Goal: Transaction & Acquisition: Obtain resource

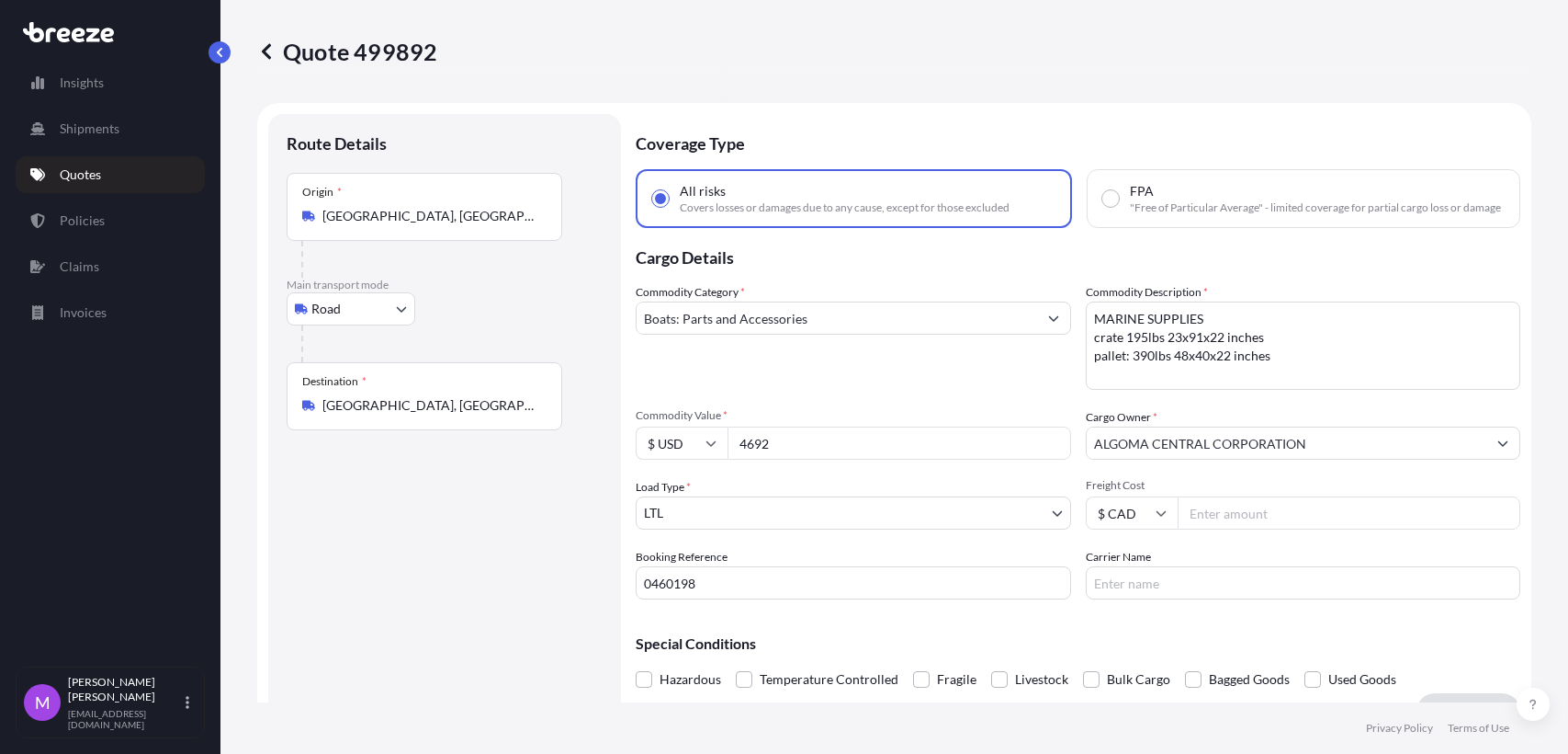
select select "Road"
select select "1"
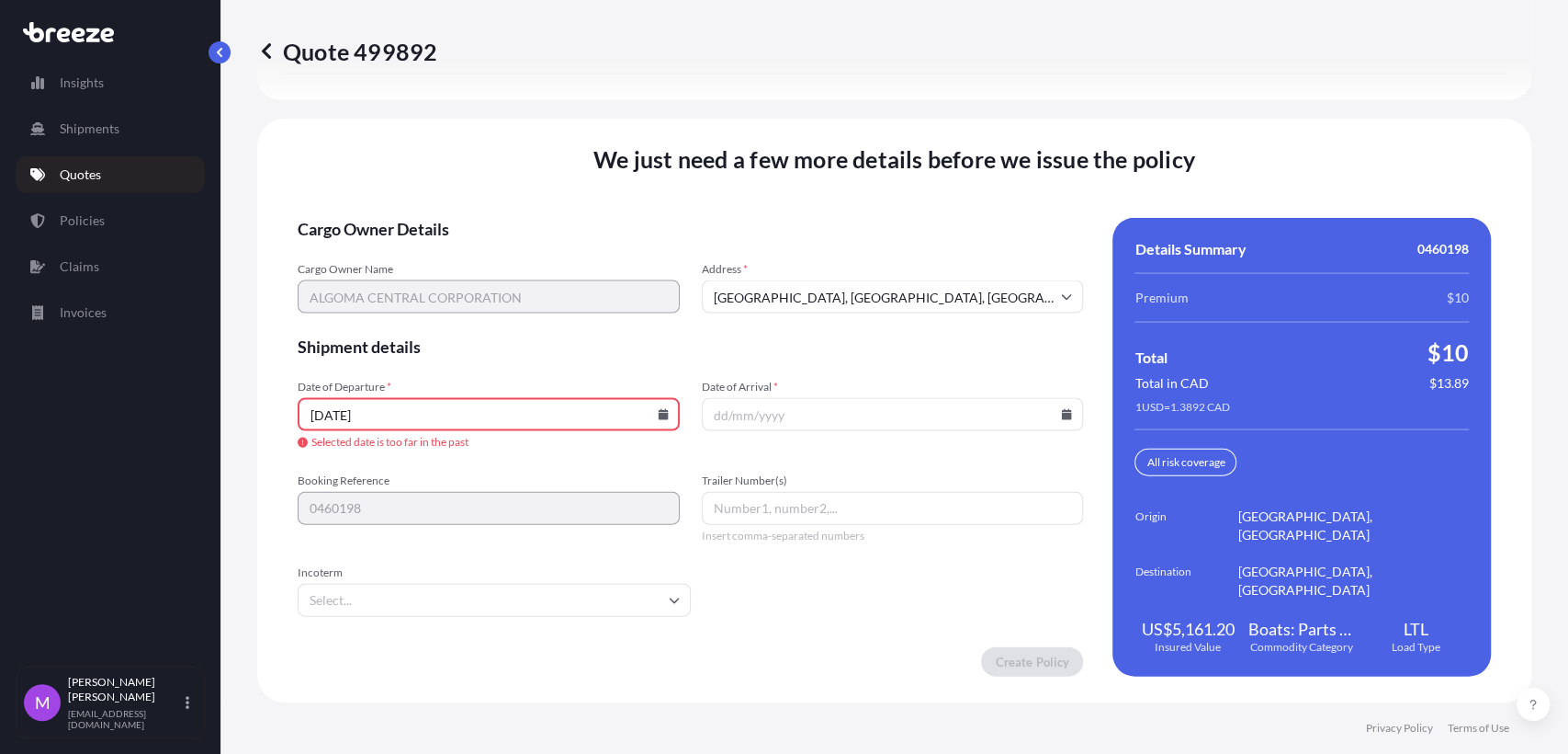
click at [522, 429] on input "[DATE]" at bounding box center [488, 414] width 382 height 33
click at [656, 416] on div "[DATE]" at bounding box center [488, 414] width 382 height 33
click at [1061, 420] on icon at bounding box center [1066, 414] width 11 height 11
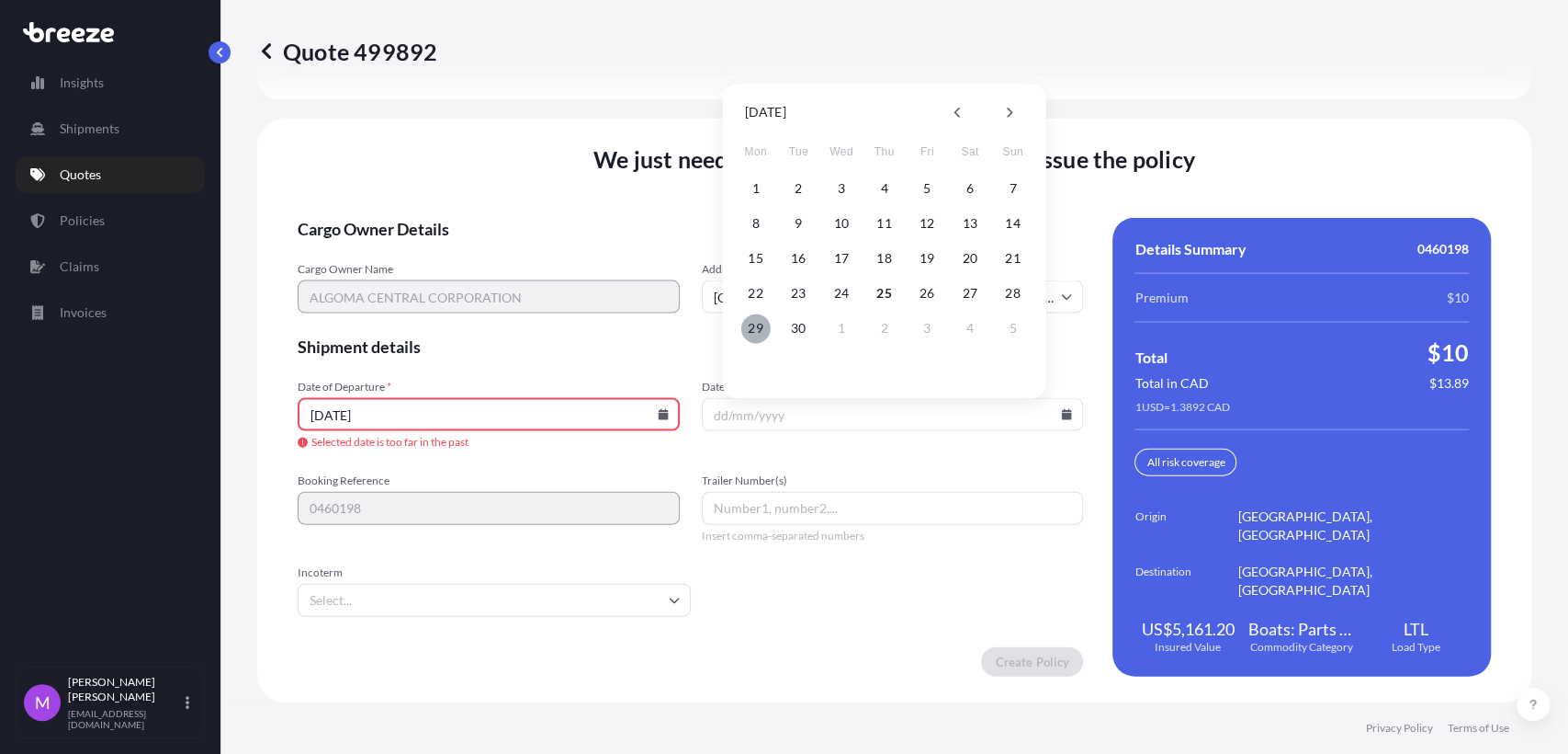
click at [750, 332] on button "29" at bounding box center [757, 328] width 30 height 30
type input "[DATE]"
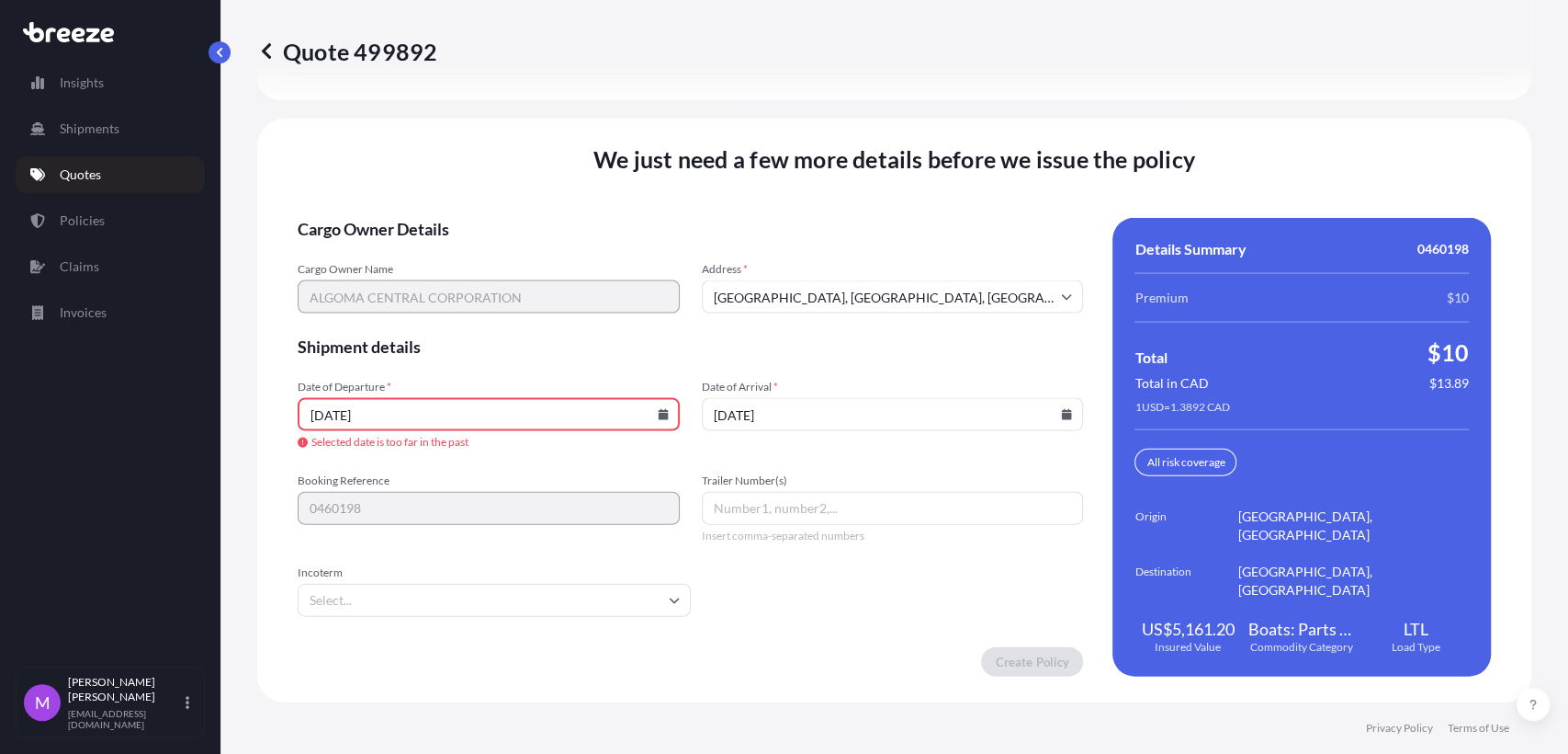
click at [452, 617] on input "Incoterm" at bounding box center [493, 600] width 393 height 33
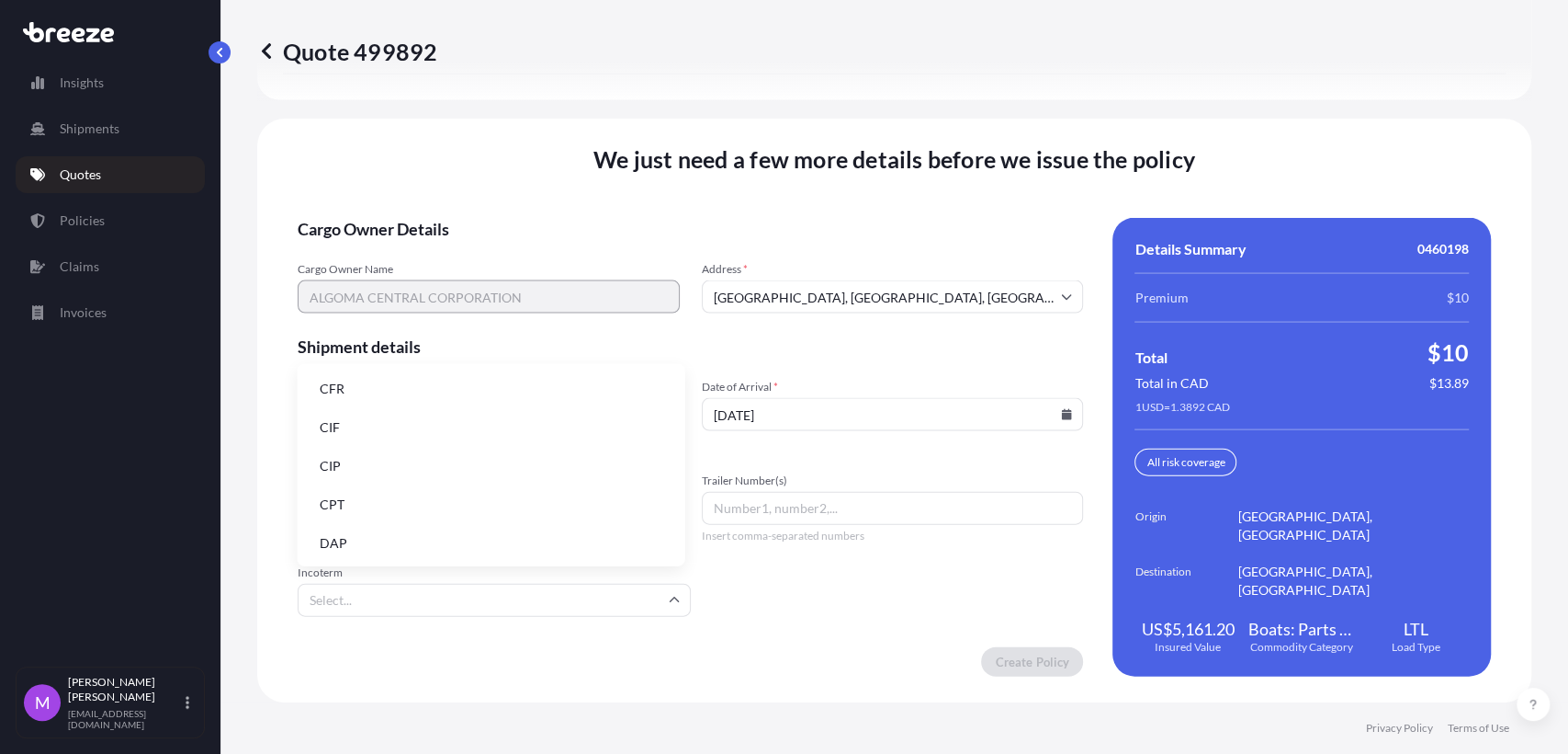
click at [366, 435] on li "CIF" at bounding box center [491, 427] width 373 height 35
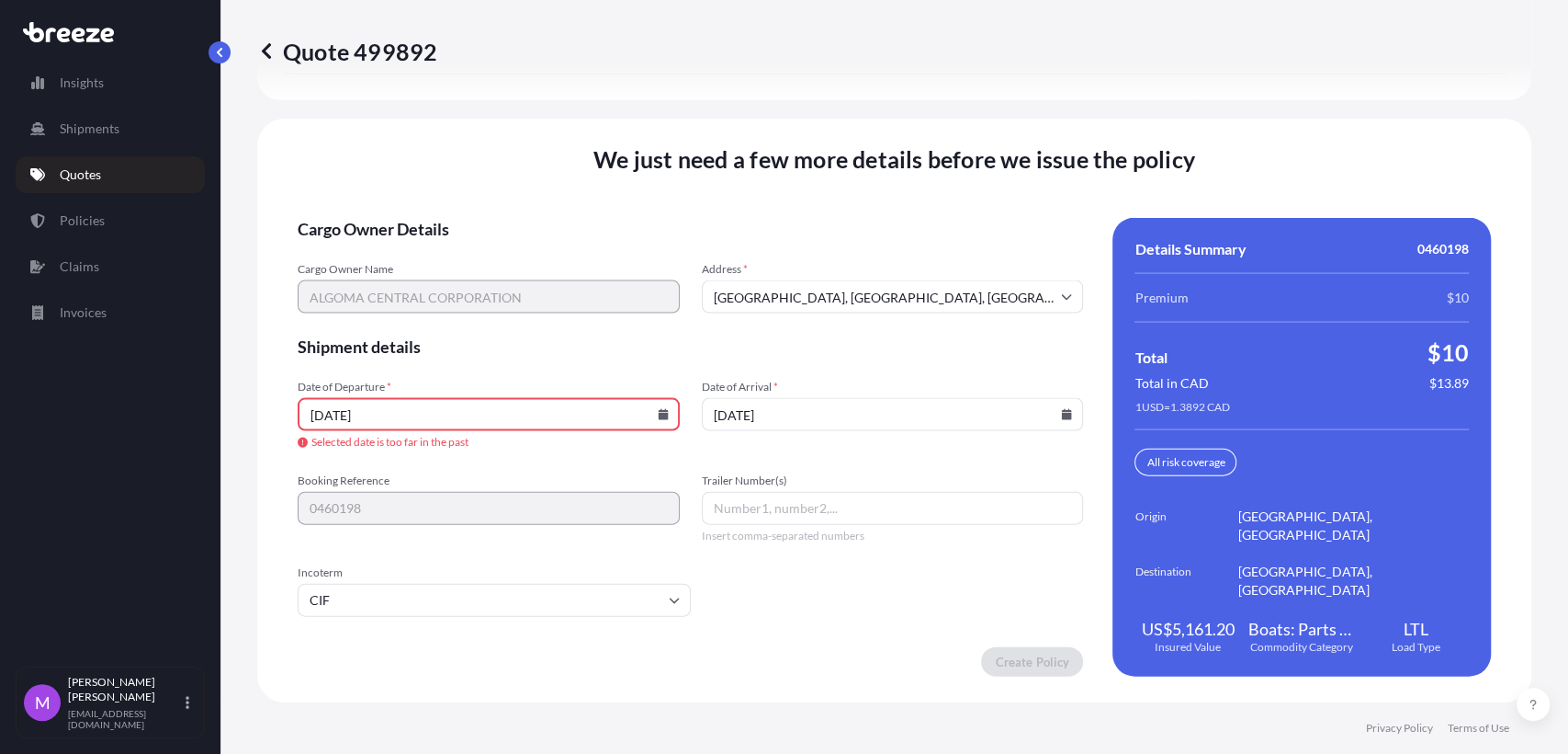
click at [555, 378] on form "Cargo Owner Details Cargo Owner Name ALGOMA CENTRAL CORPORATION Address * [GEOG…" at bounding box center [690, 447] width 785 height 459
click at [800, 611] on form "Cargo Owner Details Cargo Owner Name ALGOMA CENTRAL CORPORATION Address * [GEOG…" at bounding box center [690, 447] width 785 height 459
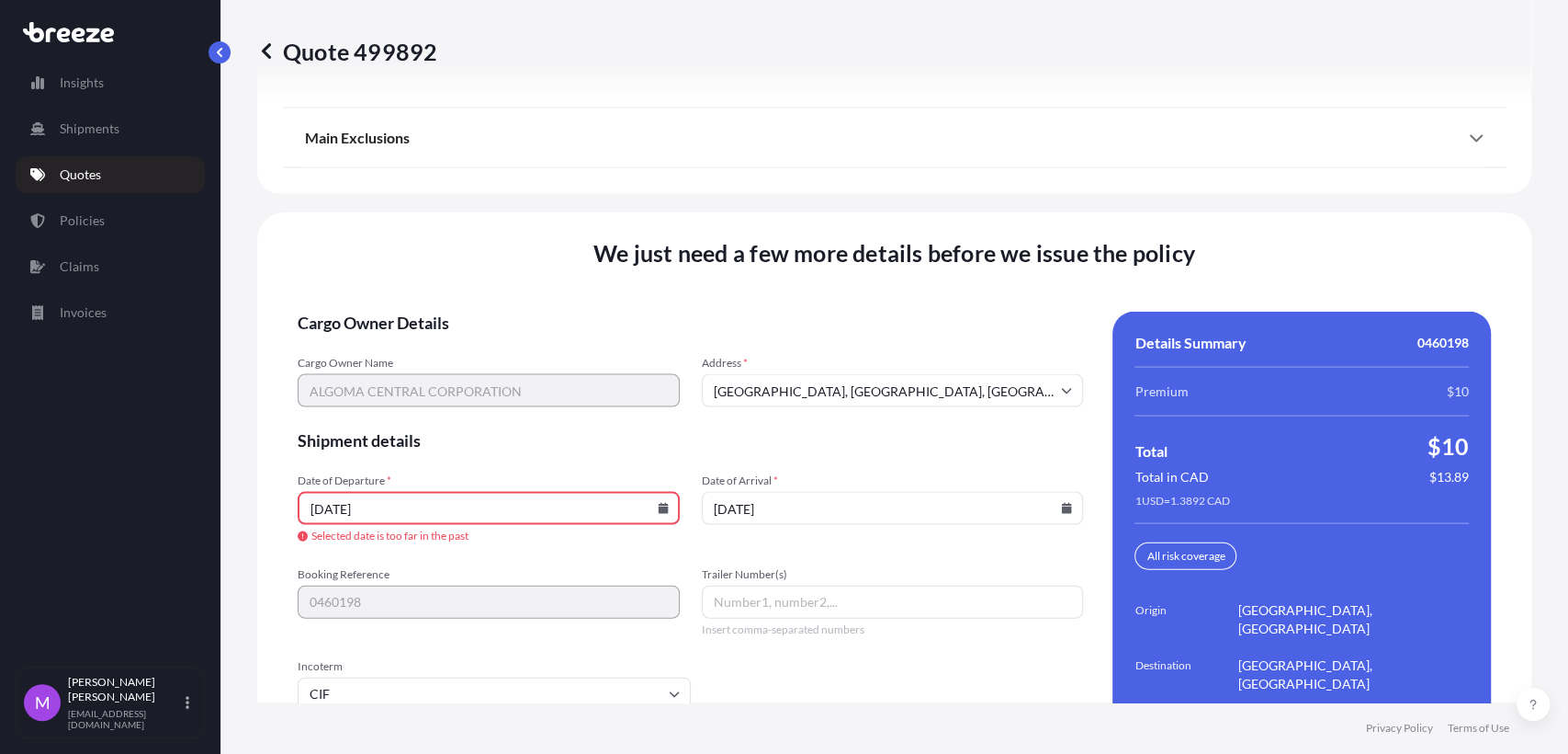
click at [657, 513] on icon at bounding box center [662, 507] width 10 height 11
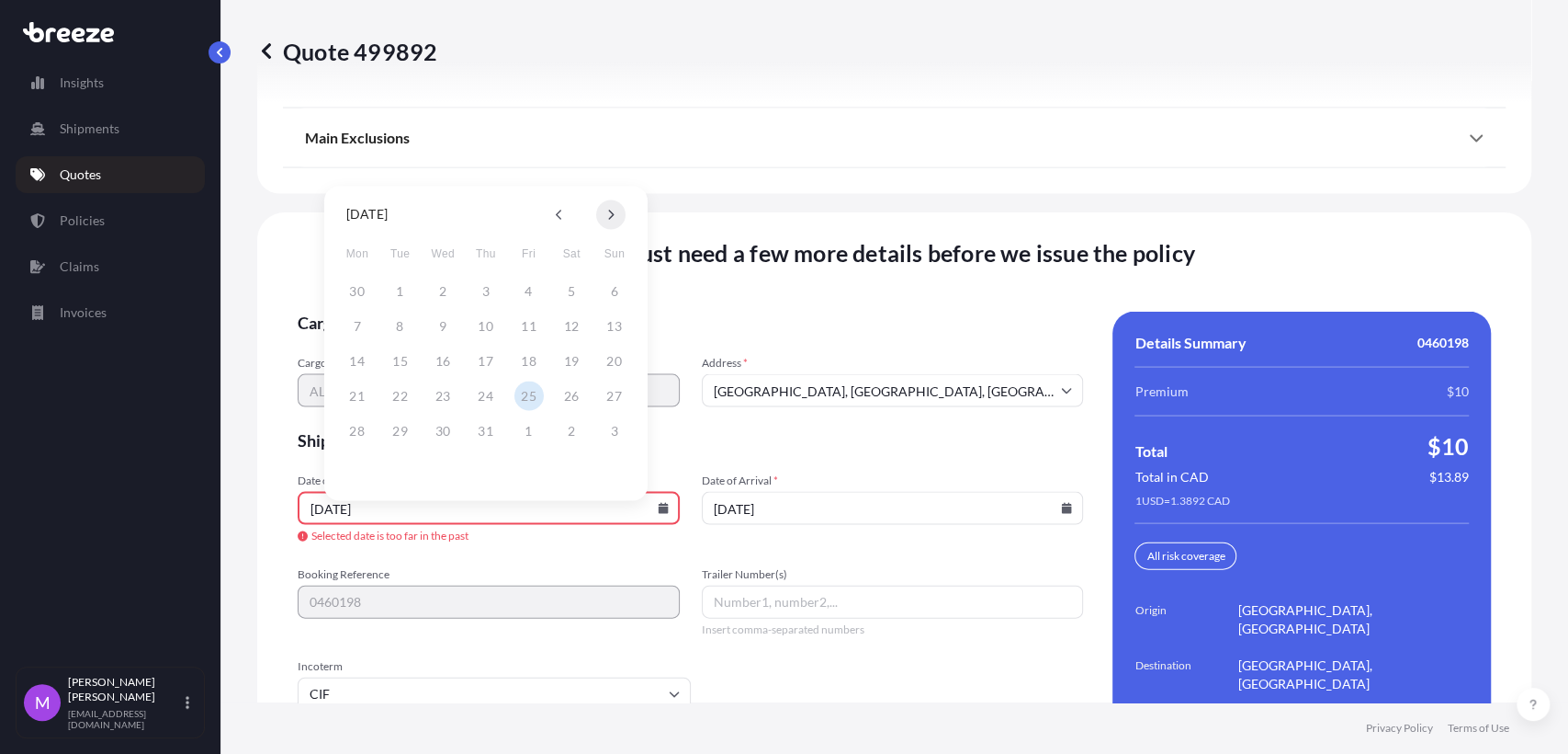
click at [606, 228] on button at bounding box center [611, 214] width 30 height 30
click at [607, 228] on button at bounding box center [611, 214] width 30 height 30
click at [487, 399] on button "25" at bounding box center [486, 395] width 30 height 30
type input "[DATE]"
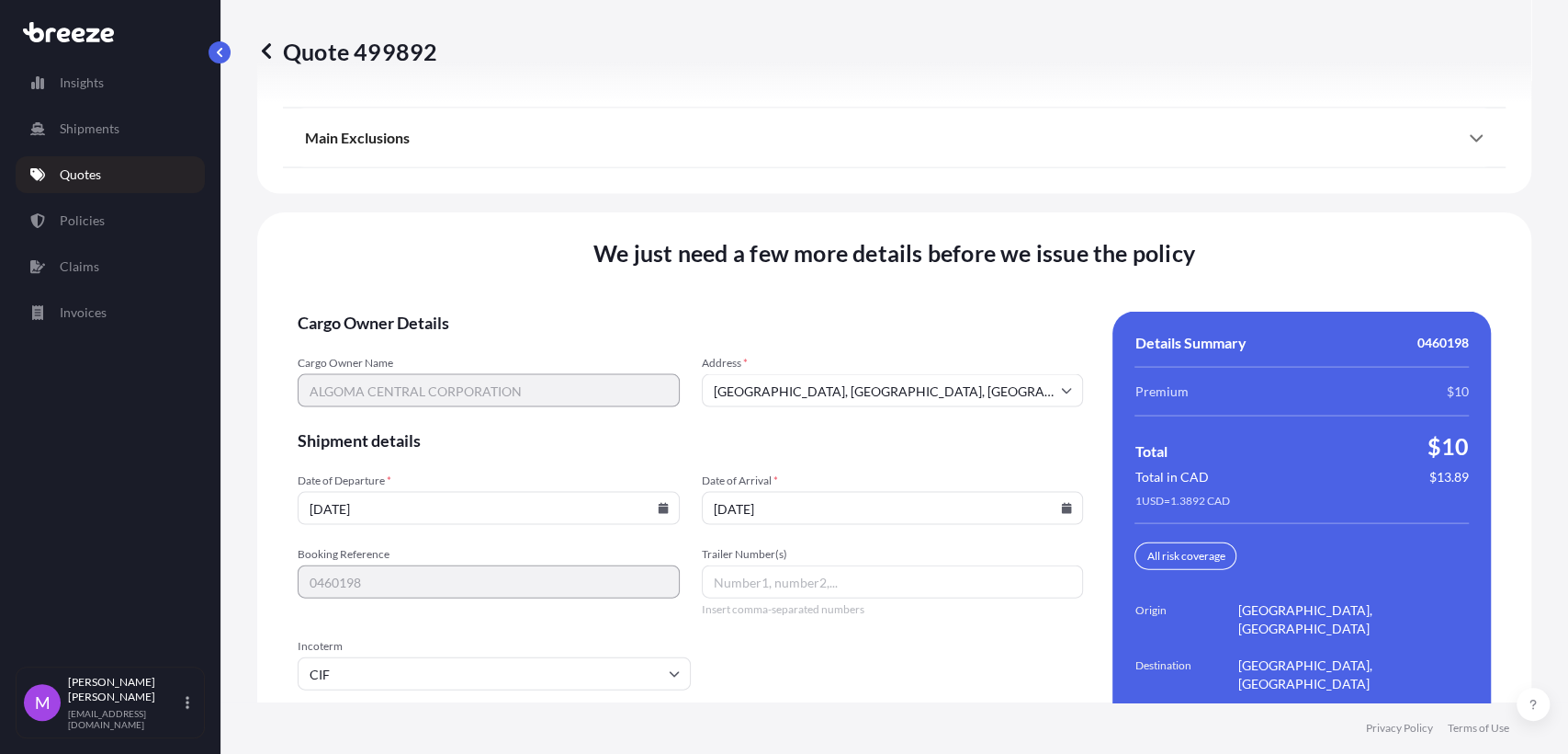
click at [547, 658] on input "CIF" at bounding box center [493, 673] width 393 height 33
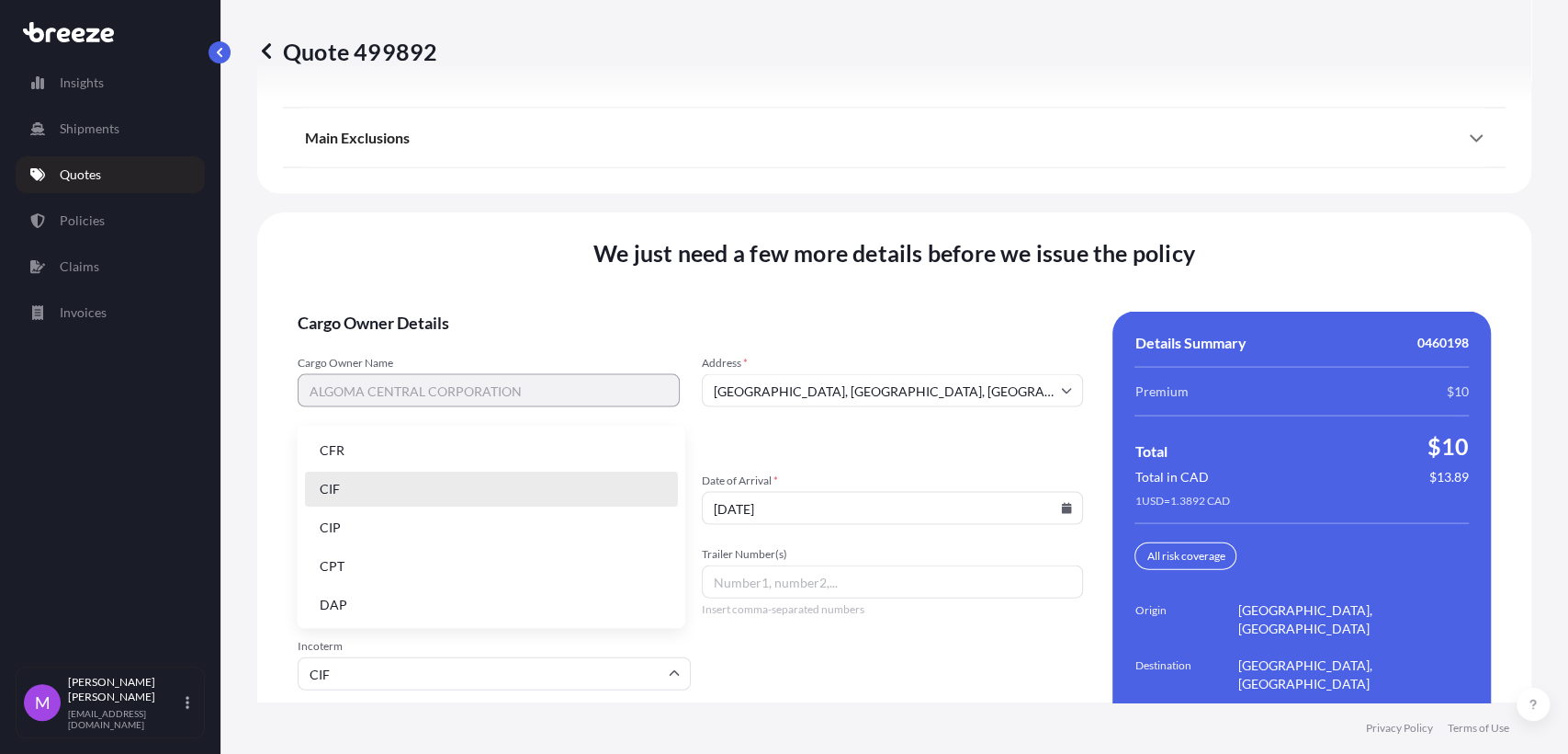
click at [547, 658] on input "CIF" at bounding box center [493, 673] width 393 height 33
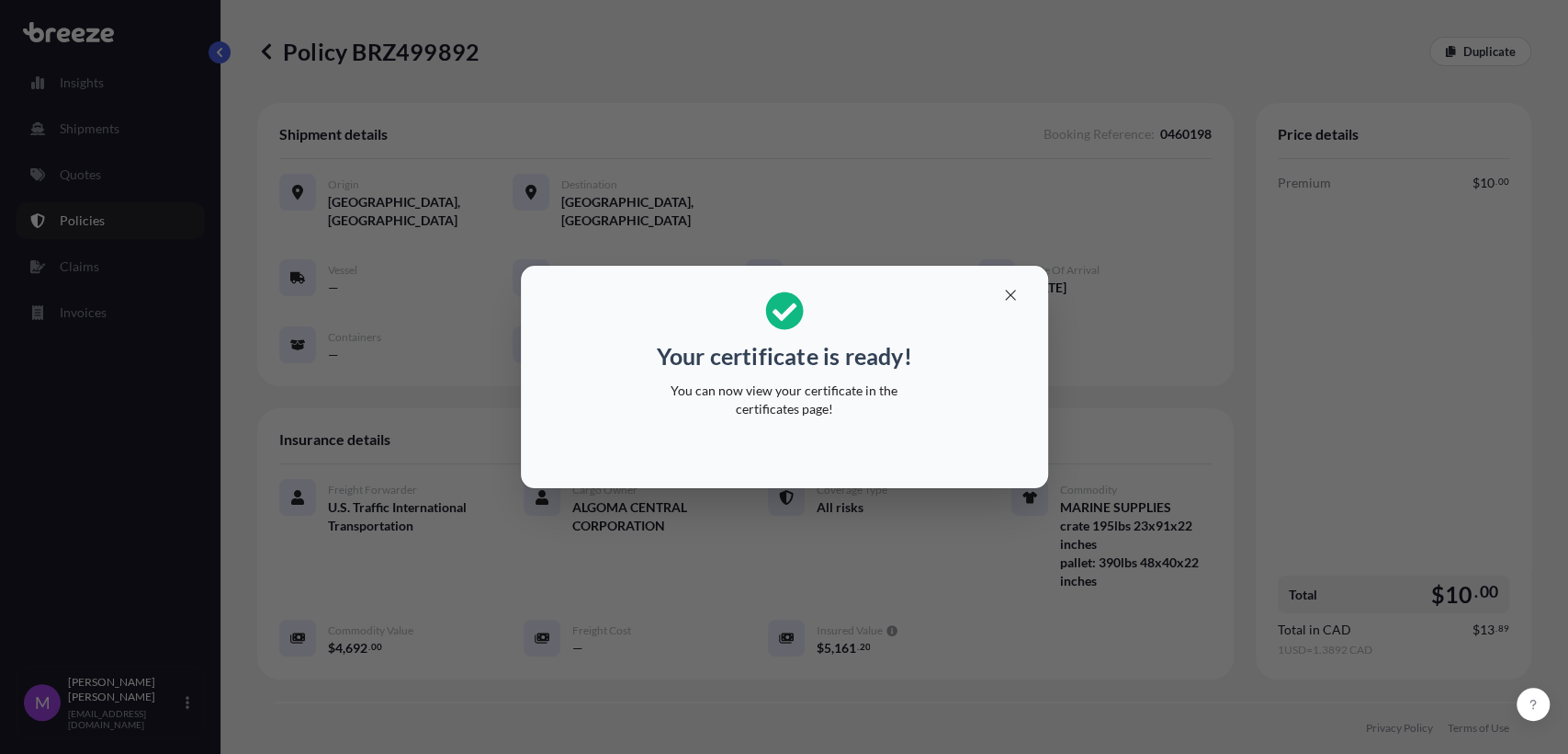
click at [1063, 686] on div "Your certificate is ready! You can now view your certificate in the certificate…" at bounding box center [784, 377] width 1568 height 754
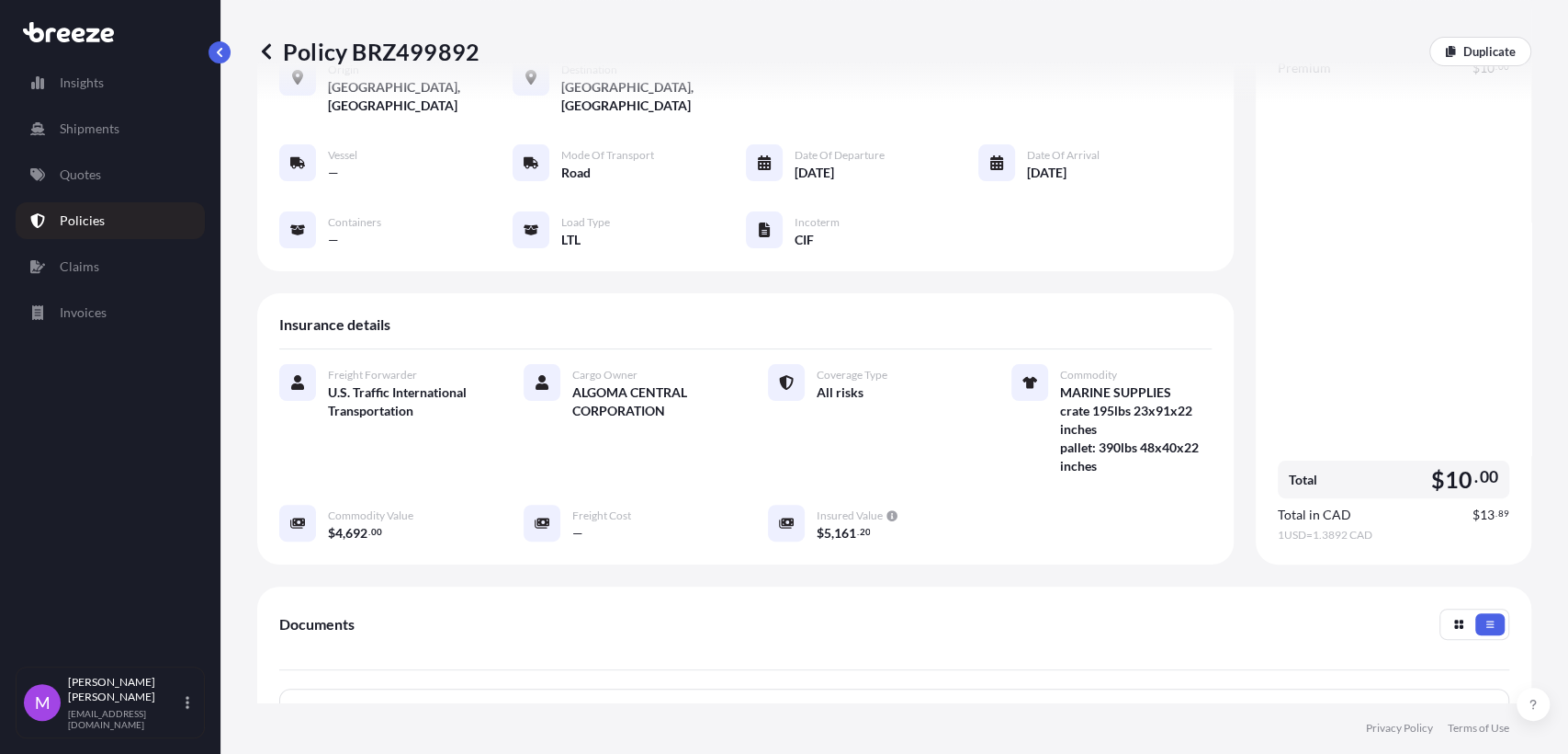
scroll to position [406, 0]
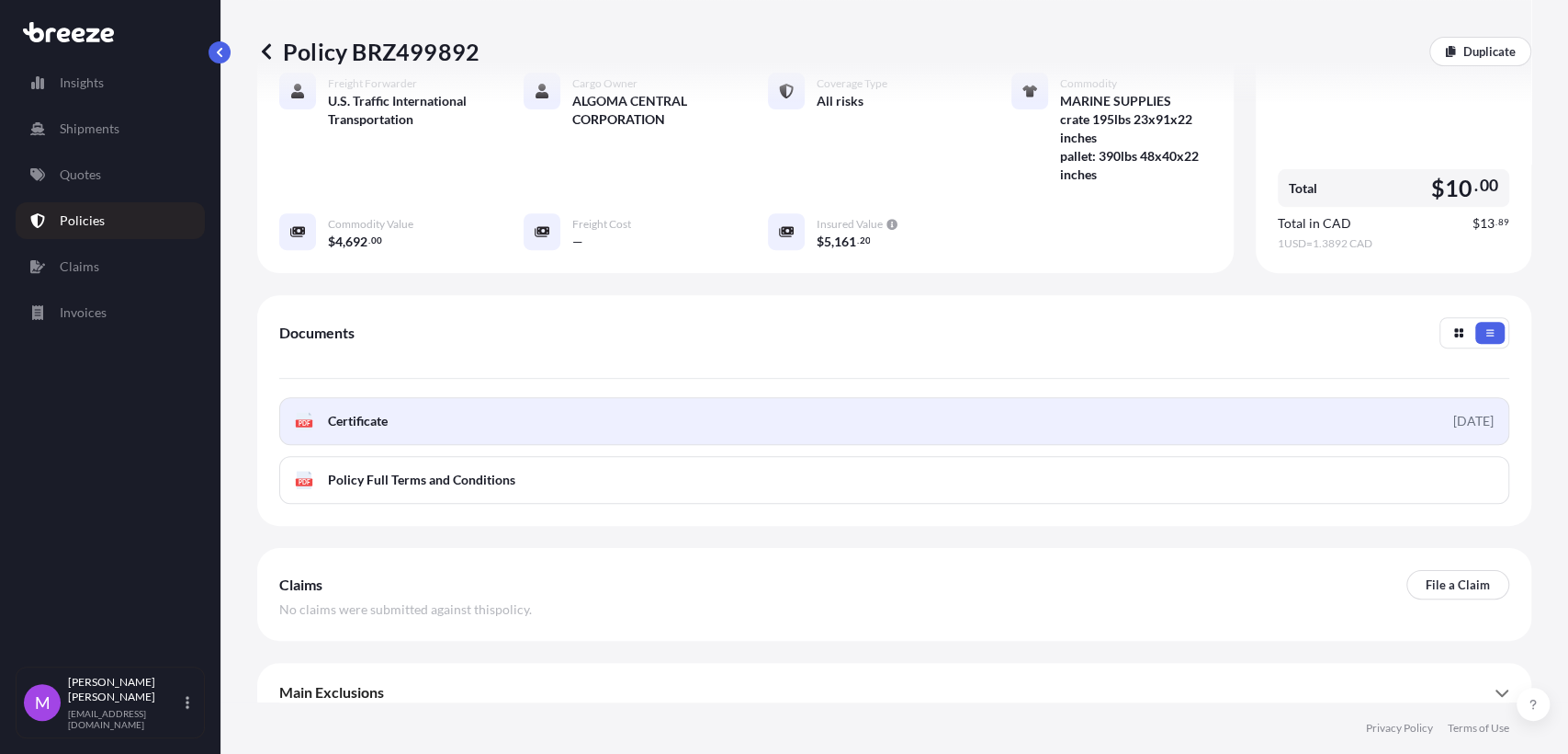
click at [1350, 404] on link "PDF Certificate [DATE]" at bounding box center [894, 421] width 1230 height 48
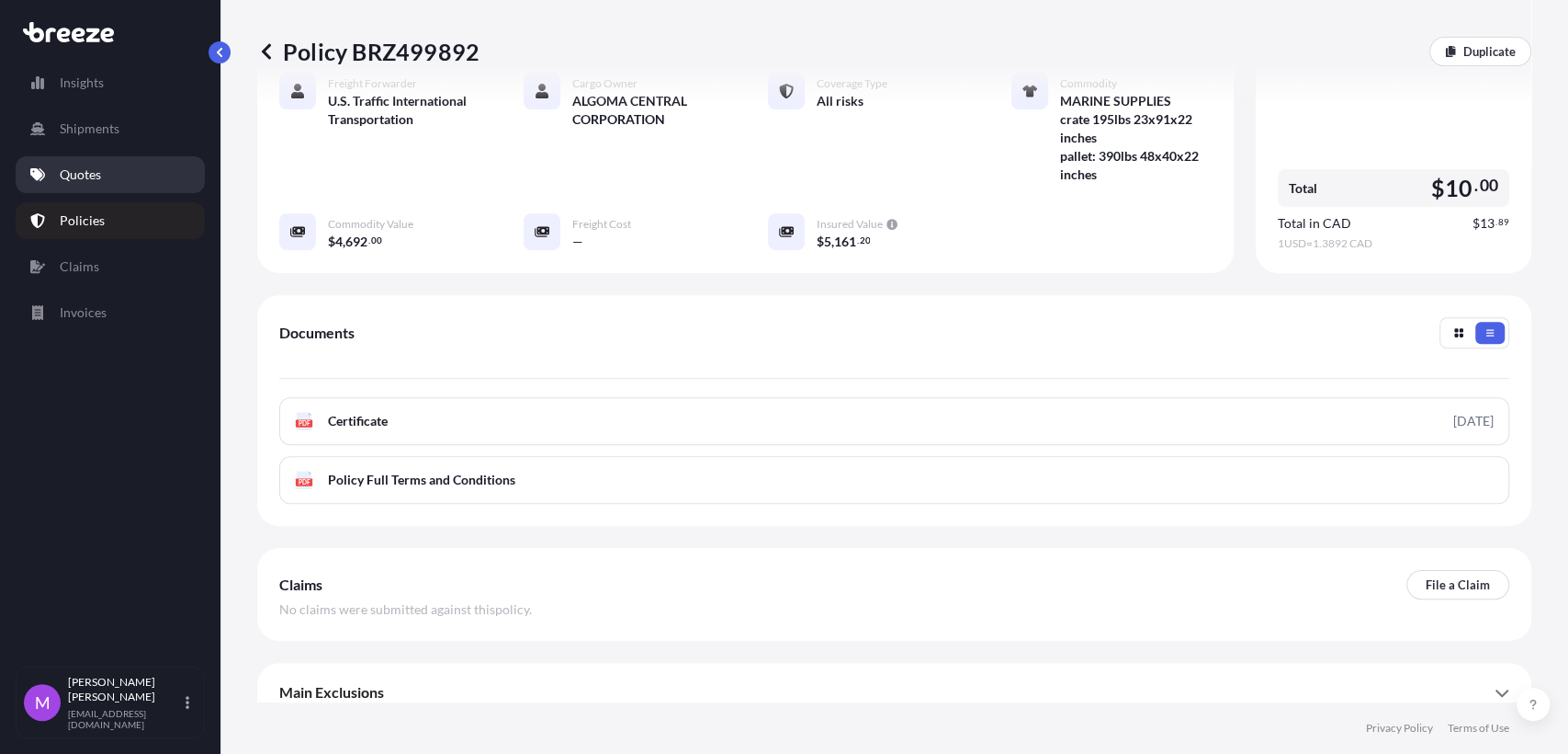
click at [92, 178] on p "Quotes" at bounding box center [81, 174] width 42 height 18
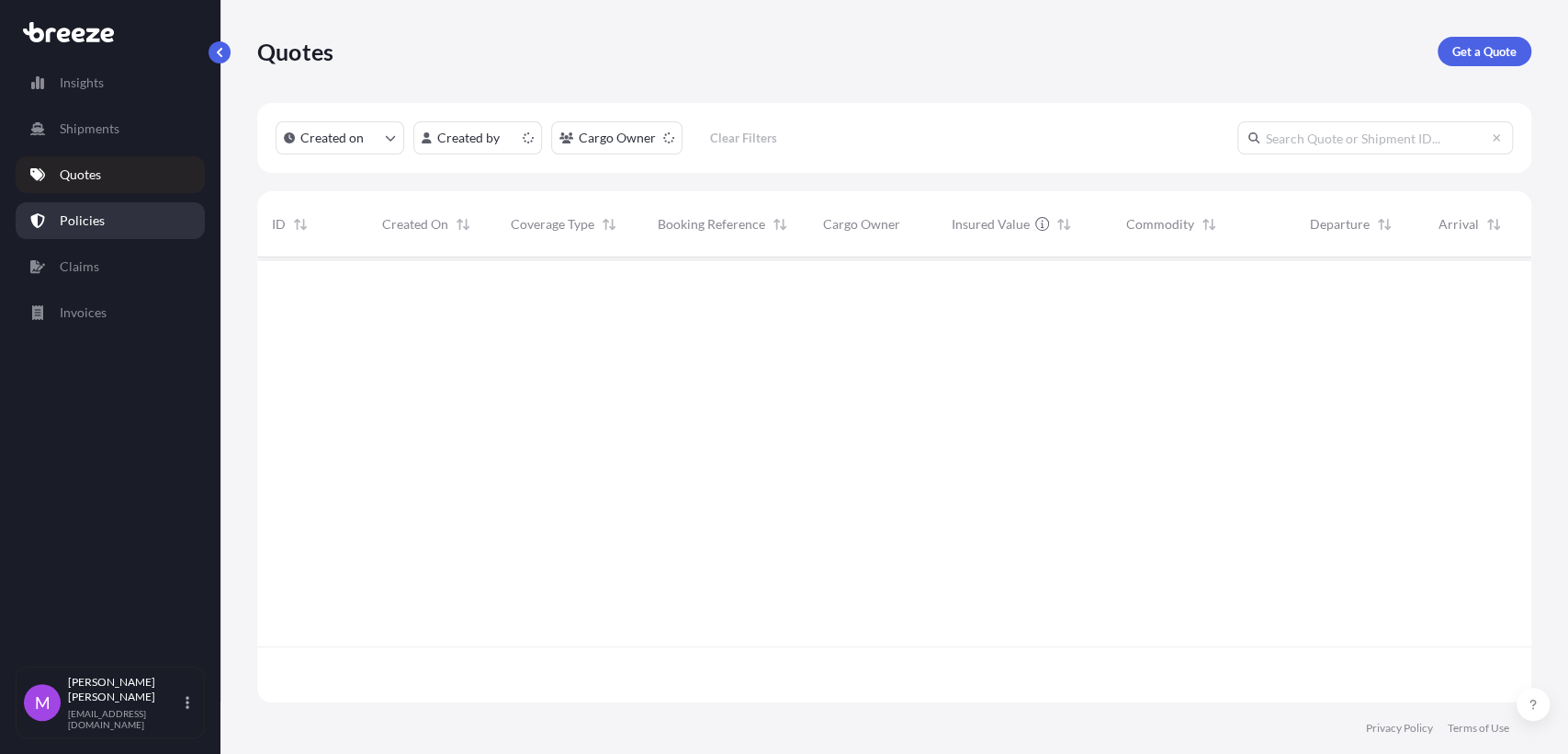
scroll to position [439, 1258]
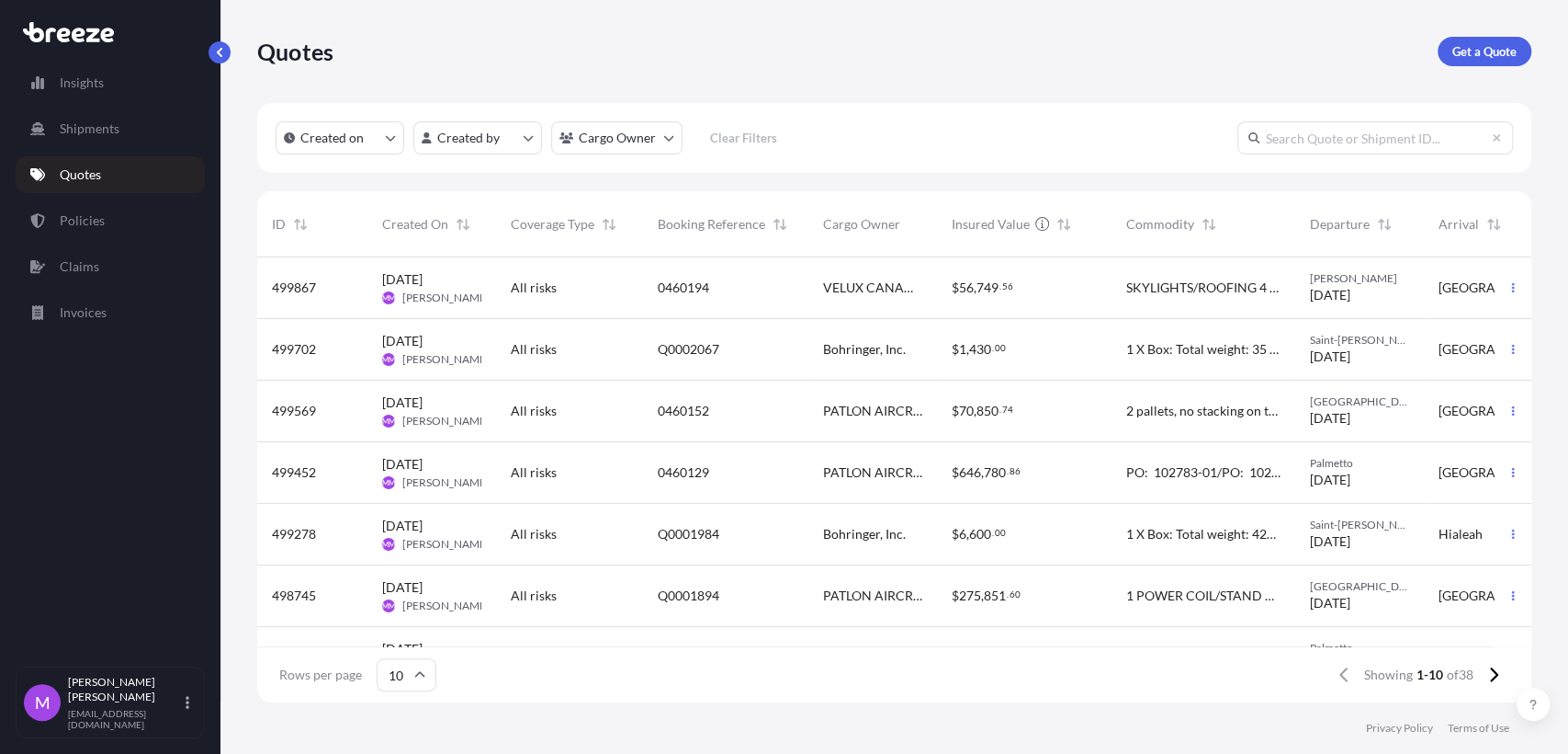
click at [753, 298] on div "0460194" at bounding box center [726, 288] width 165 height 62
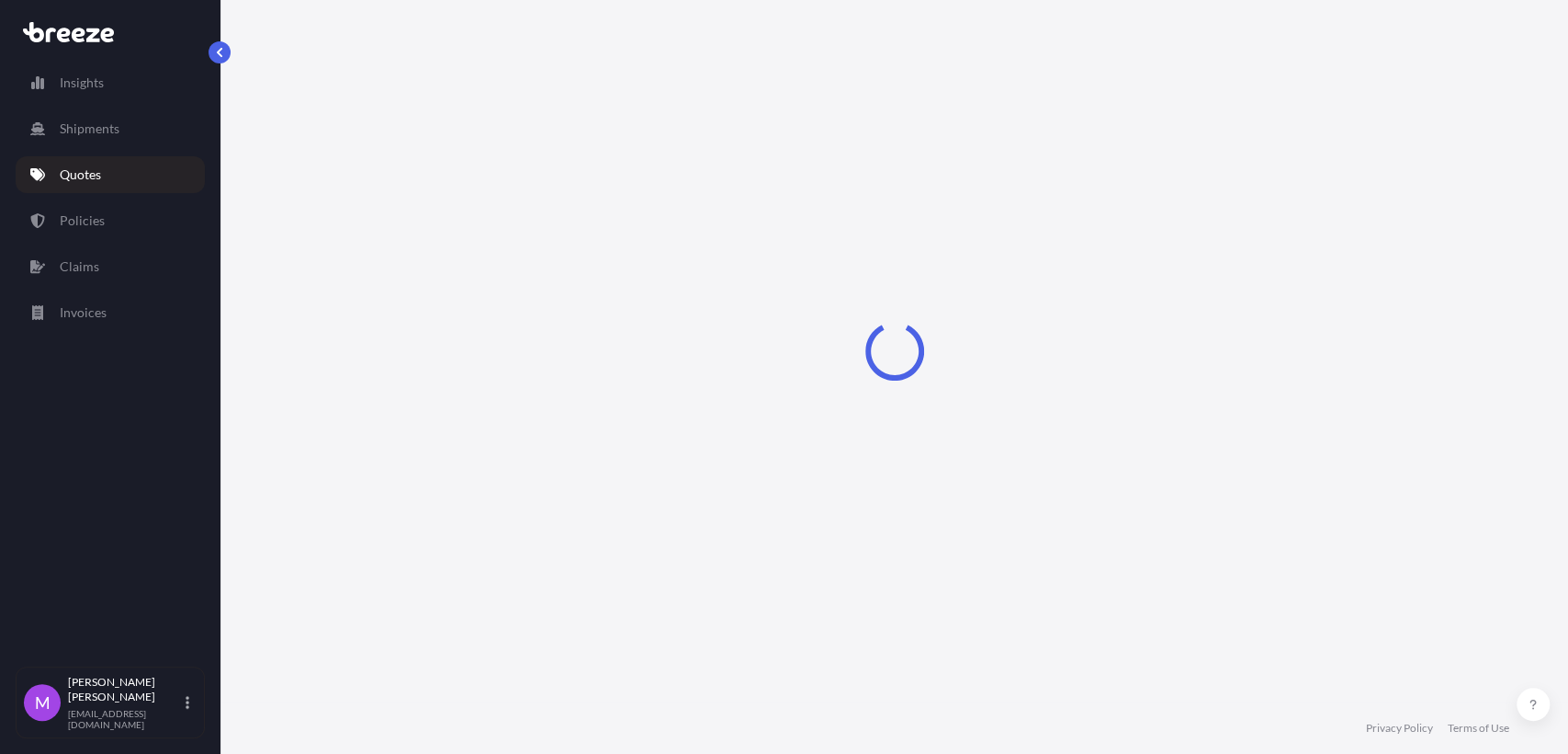
select select "Road"
select select "2"
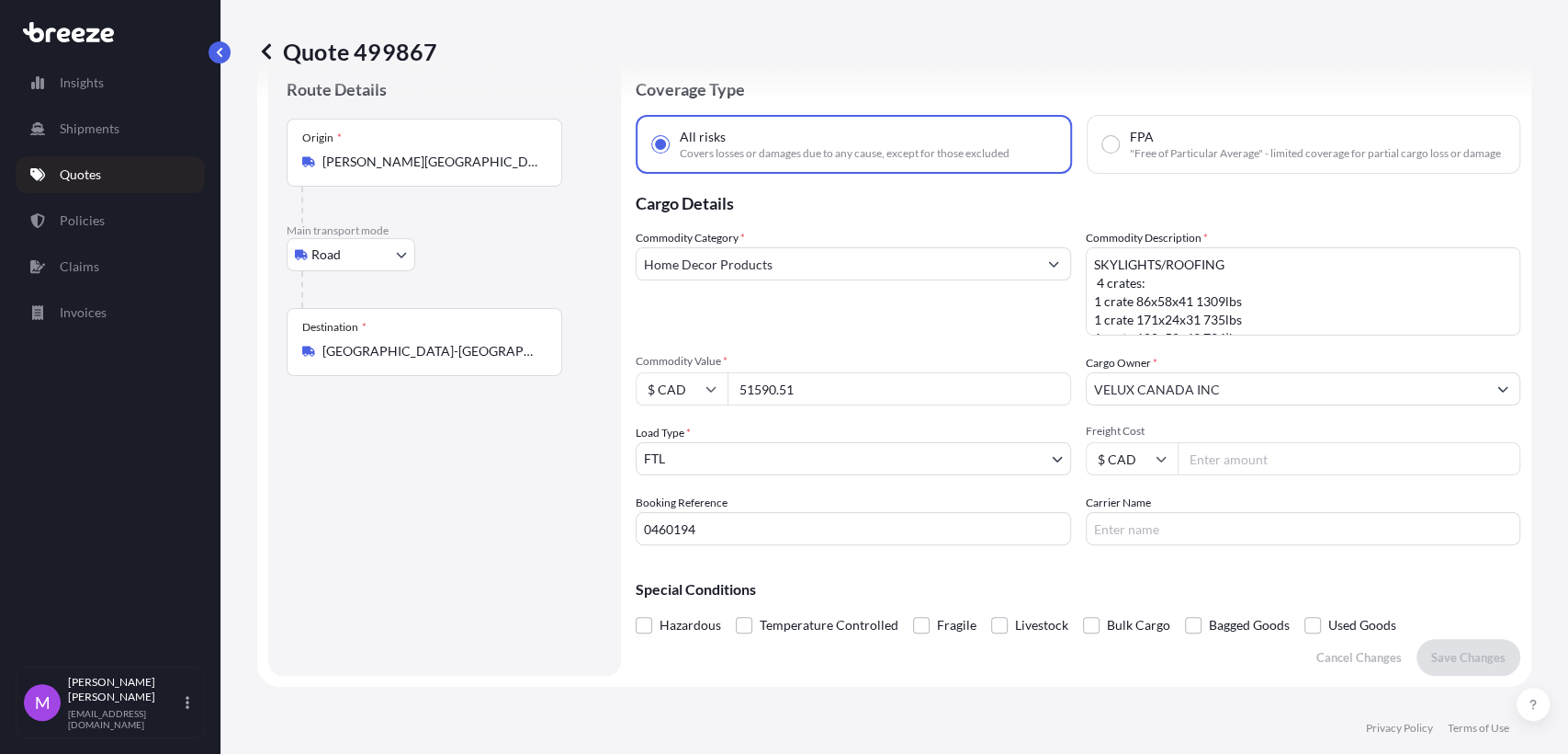
scroll to position [102, 0]
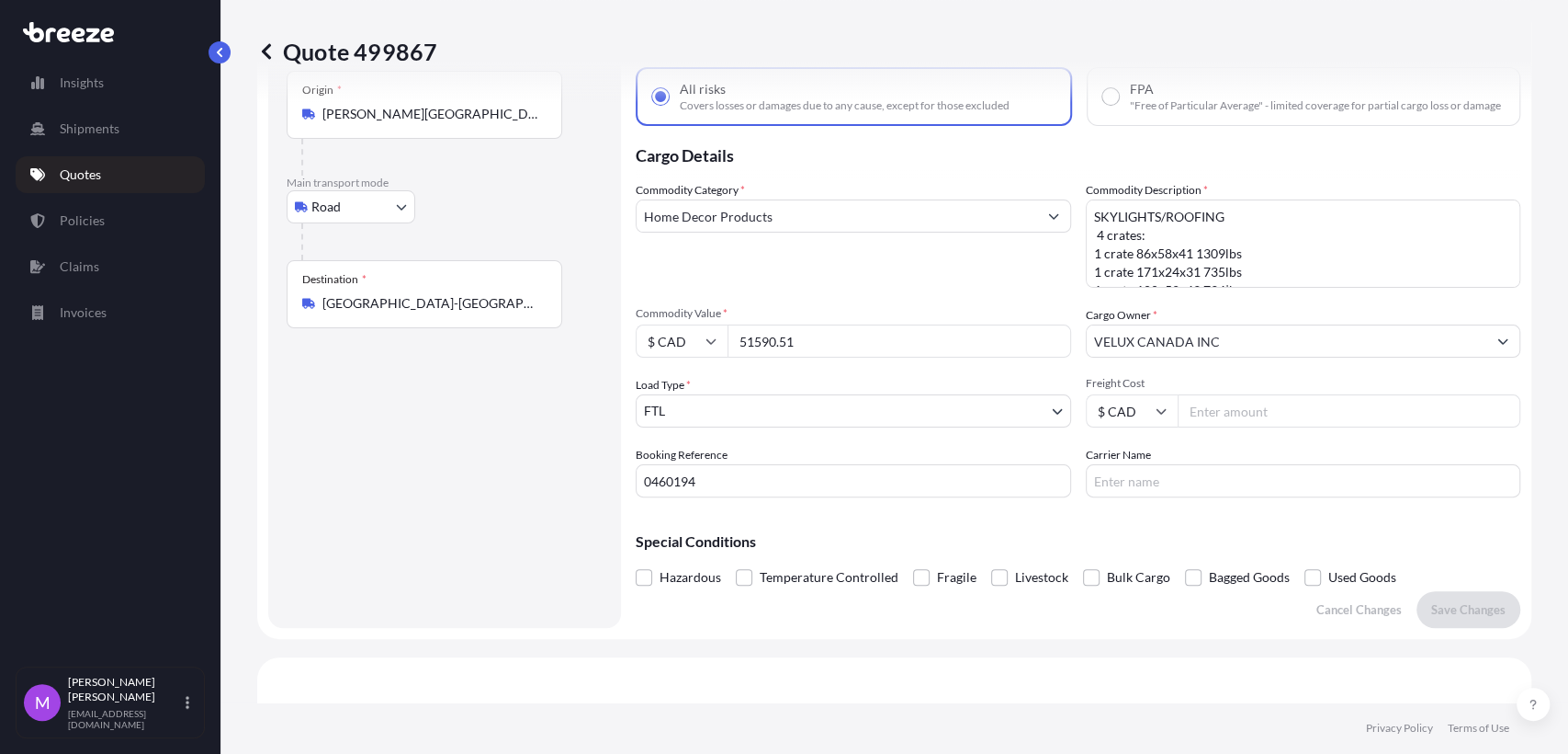
click at [677, 497] on input "0460194" at bounding box center [853, 480] width 436 height 33
drag, startPoint x: 705, startPoint y: 493, endPoint x: 595, endPoint y: 476, distance: 111.3
click at [595, 476] on form "Route Details Place of loading Road Road Rail Origin * [PERSON_NAME][GEOGRAPHIC…" at bounding box center [894, 319] width 1274 height 638
click at [835, 433] on body "Insights Shipments Quotes Policies Claims Invoices M [PERSON_NAME] [EMAIL_ADDRE…" at bounding box center [784, 377] width 1568 height 754
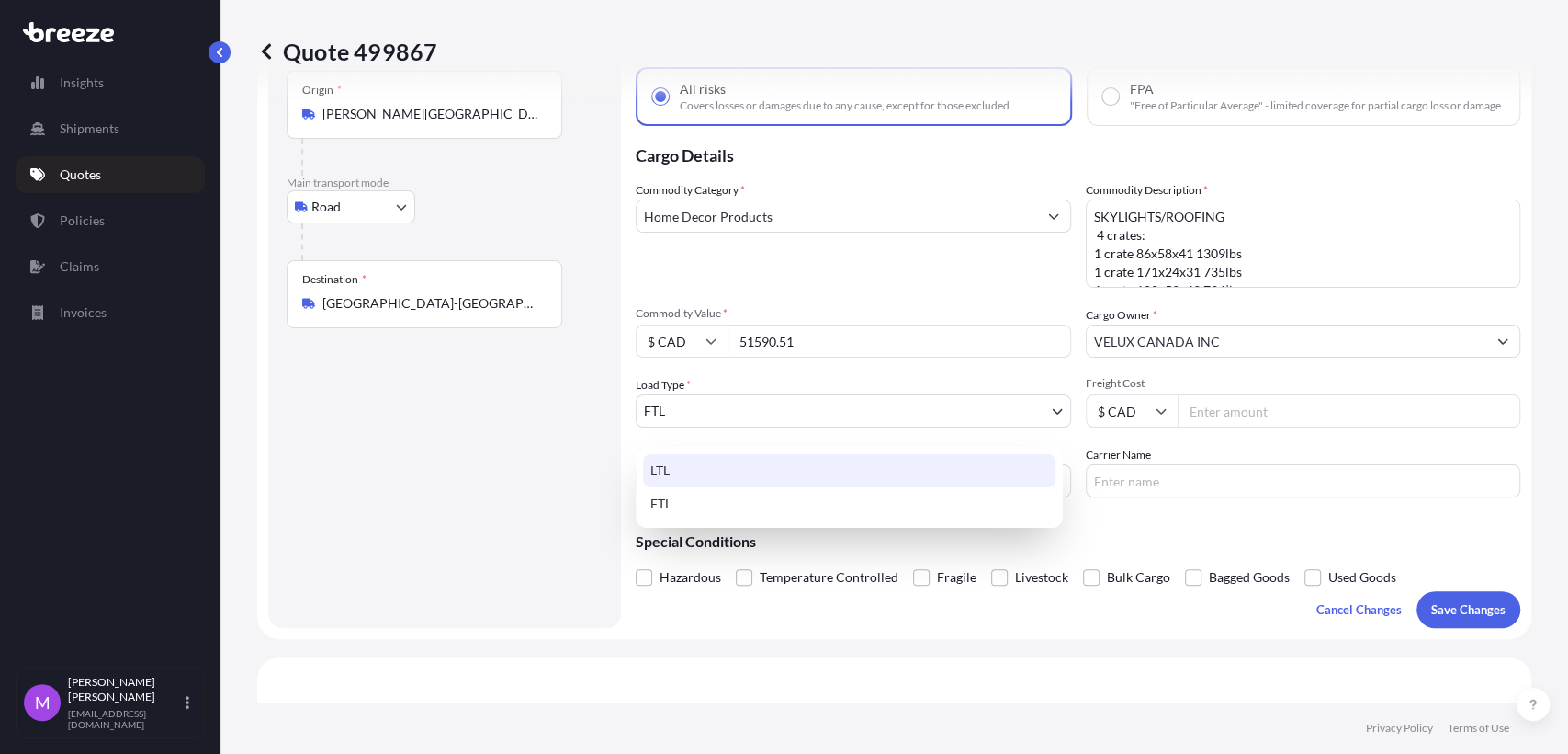
click at [724, 476] on div "LTL" at bounding box center [849, 470] width 413 height 33
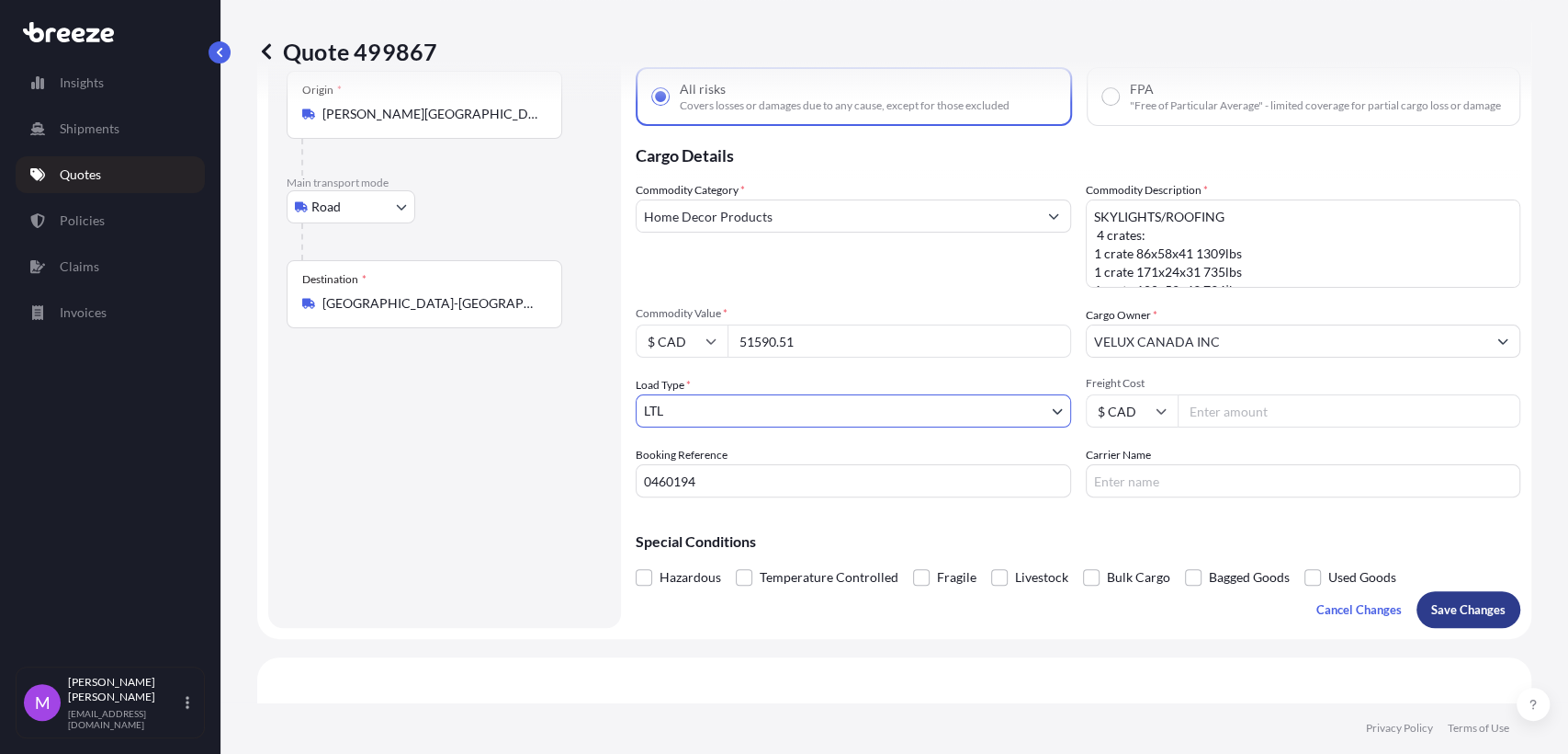
click at [1462, 619] on p "Save Changes" at bounding box center [1468, 609] width 75 height 18
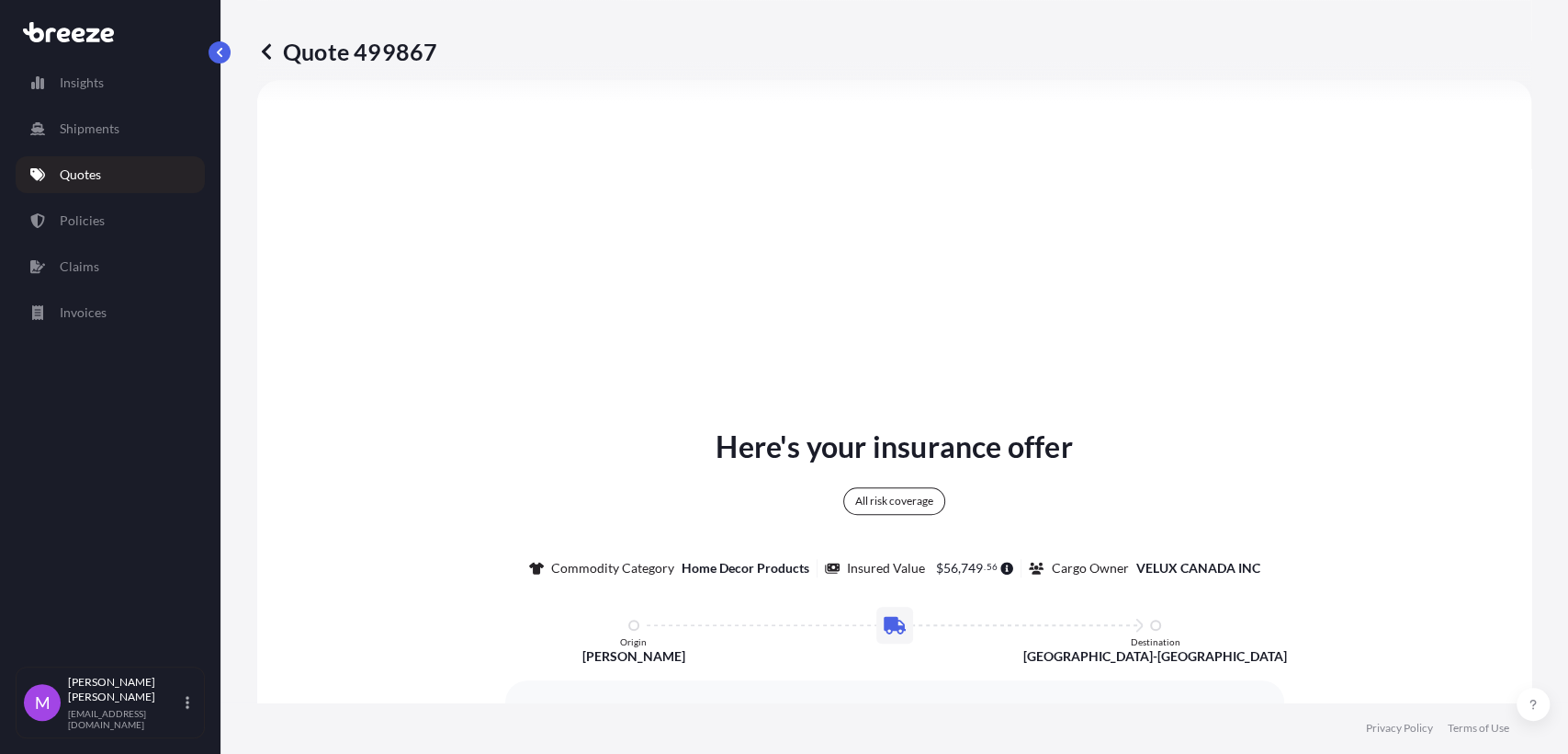
select select "Road"
select select "1"
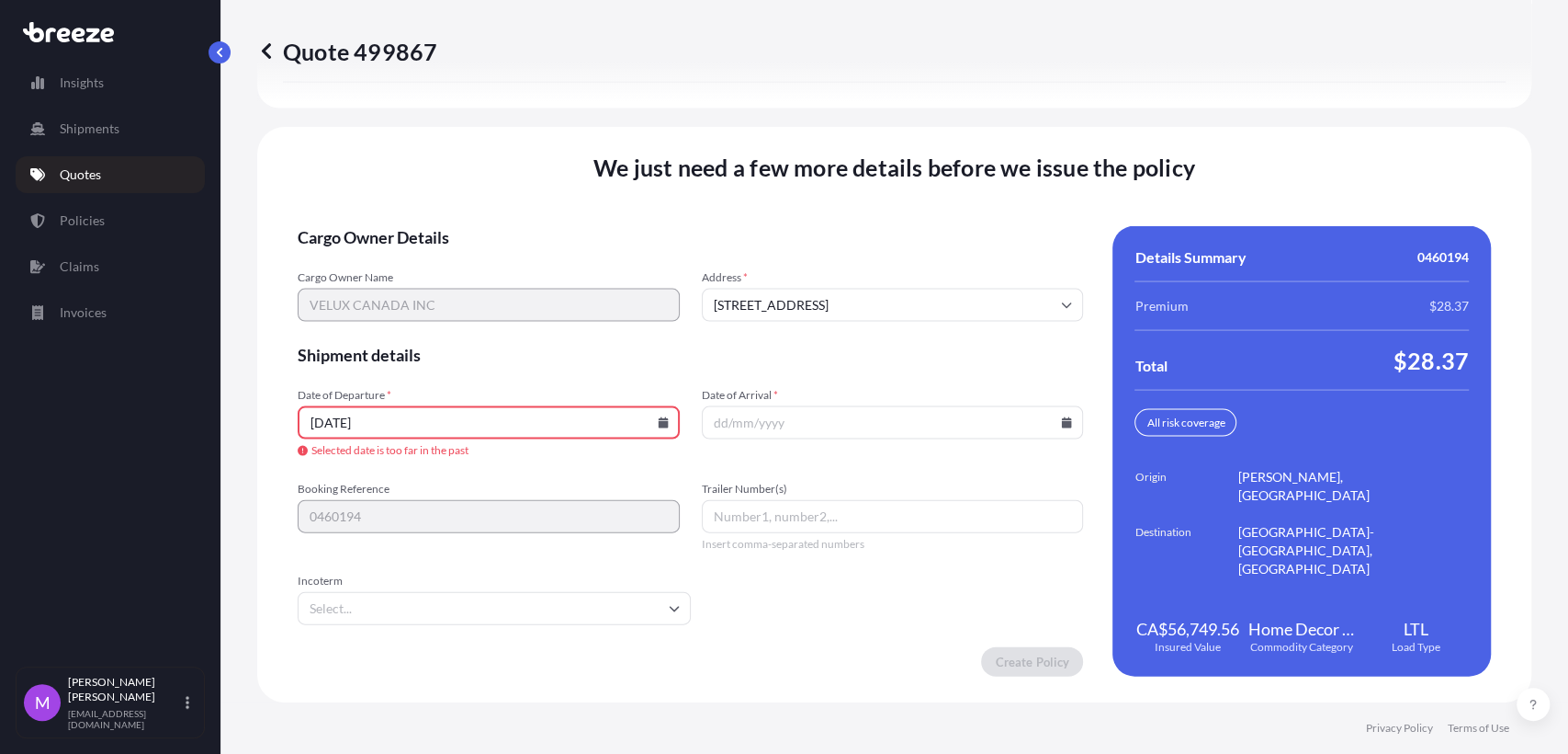
scroll to position [2503, 0]
click at [658, 425] on icon at bounding box center [662, 422] width 10 height 11
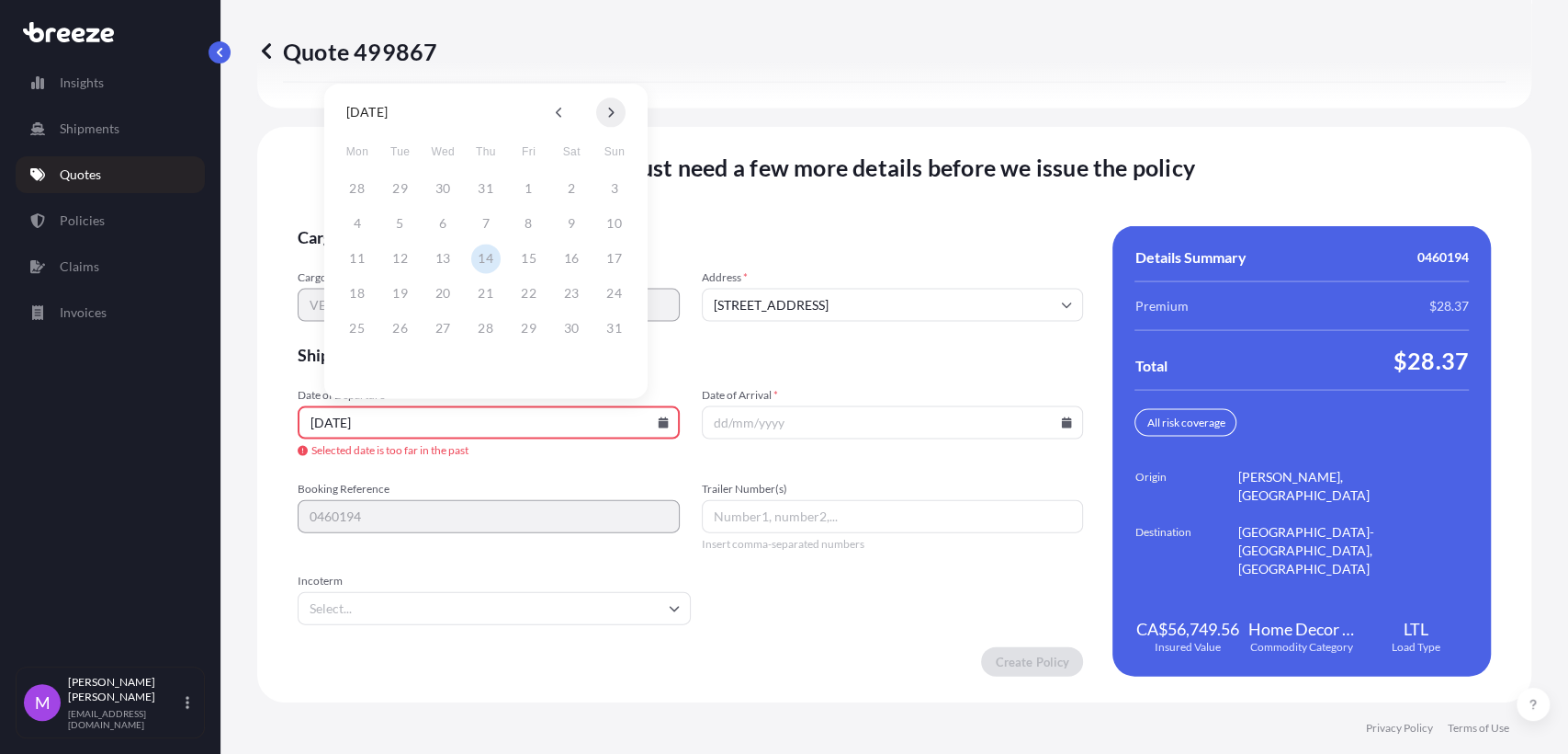
click at [617, 115] on button at bounding box center [611, 112] width 30 height 30
click at [483, 303] on button "25" at bounding box center [486, 293] width 30 height 30
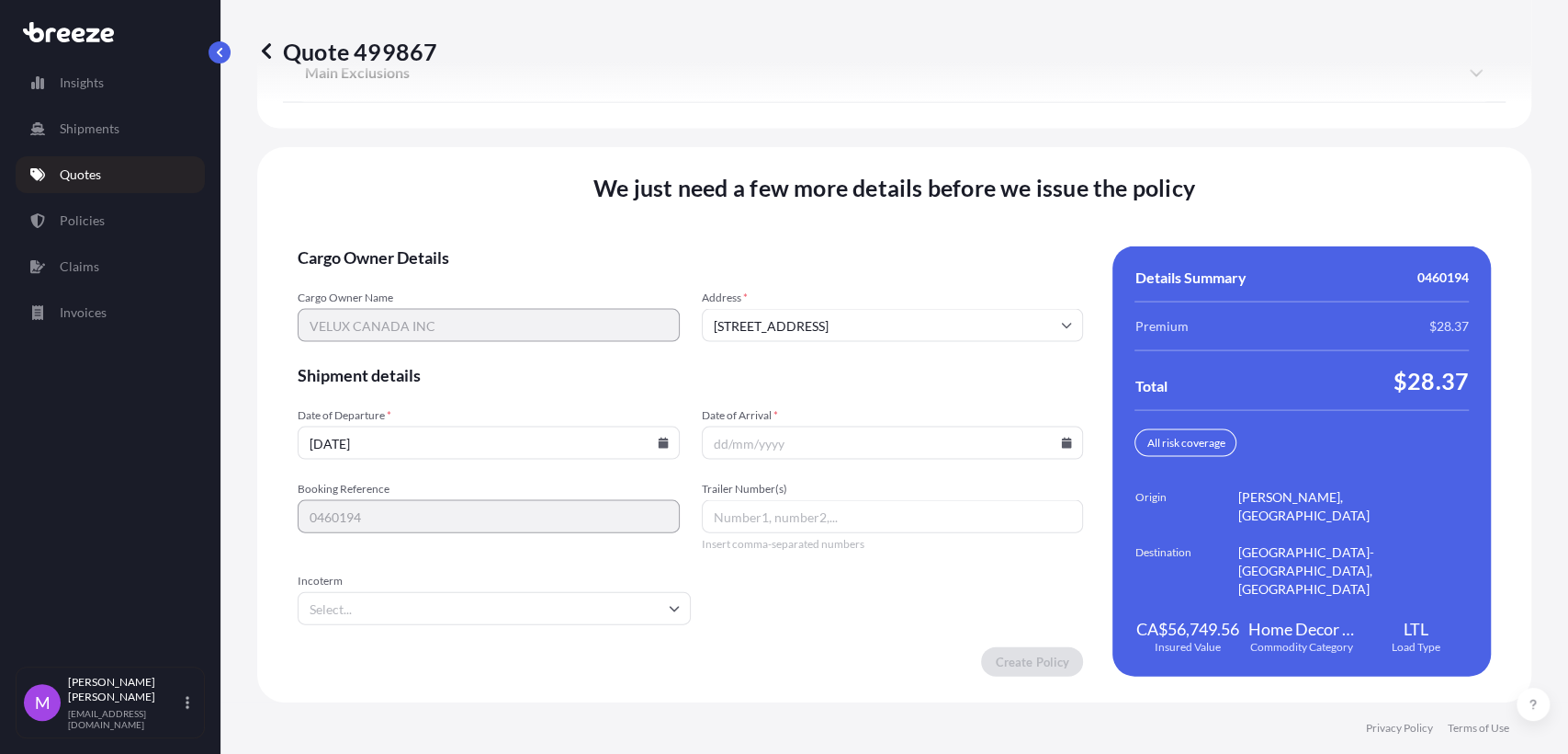
type input "[DATE]"
click at [1061, 446] on icon at bounding box center [1066, 443] width 11 height 11
click at [804, 355] on button "30" at bounding box center [798, 349] width 30 height 30
type input "[DATE]"
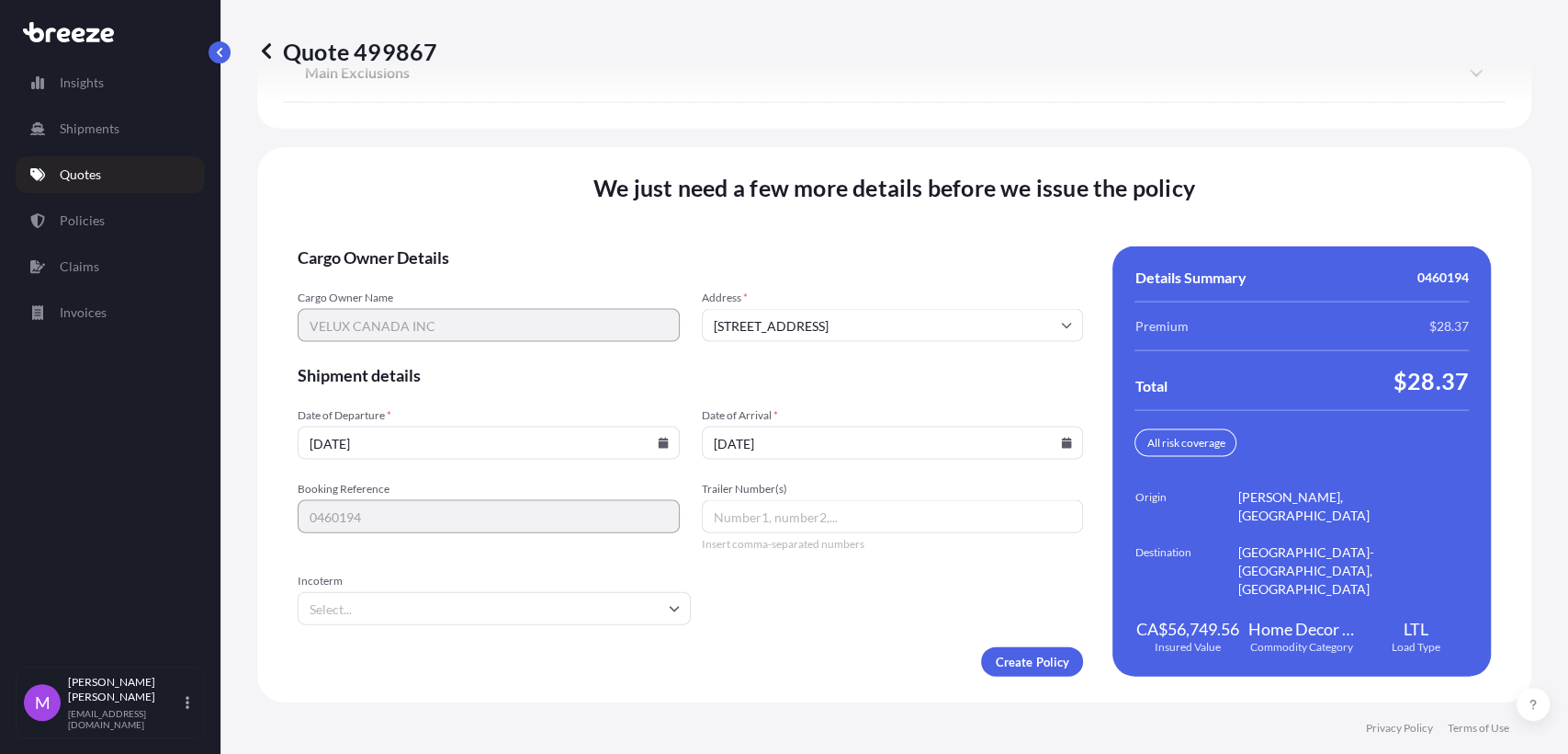
click at [796, 653] on div "Create Policy" at bounding box center [690, 661] width 785 height 30
click at [473, 621] on input "Incoterm" at bounding box center [493, 608] width 393 height 33
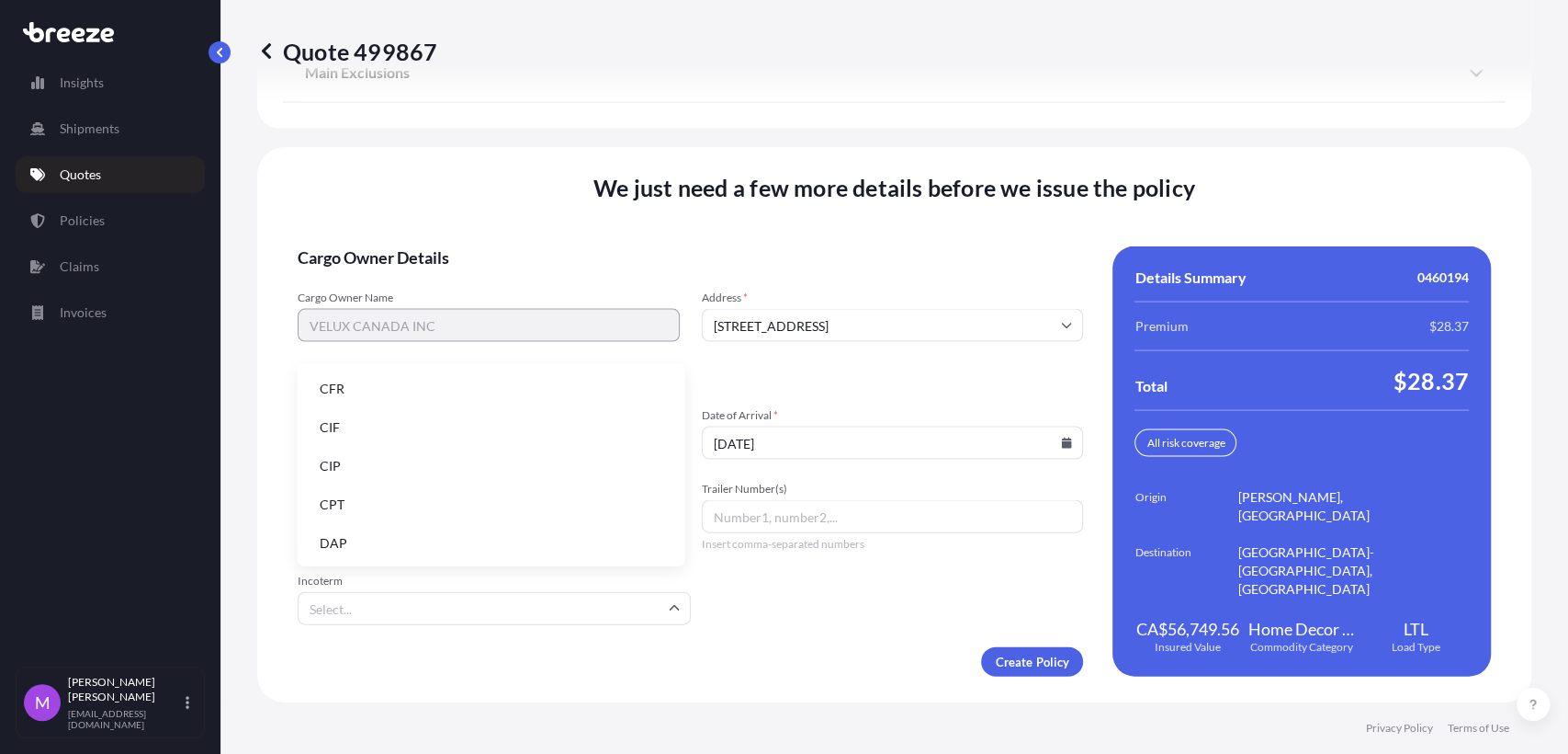
click at [364, 440] on li "CIF" at bounding box center [491, 427] width 373 height 35
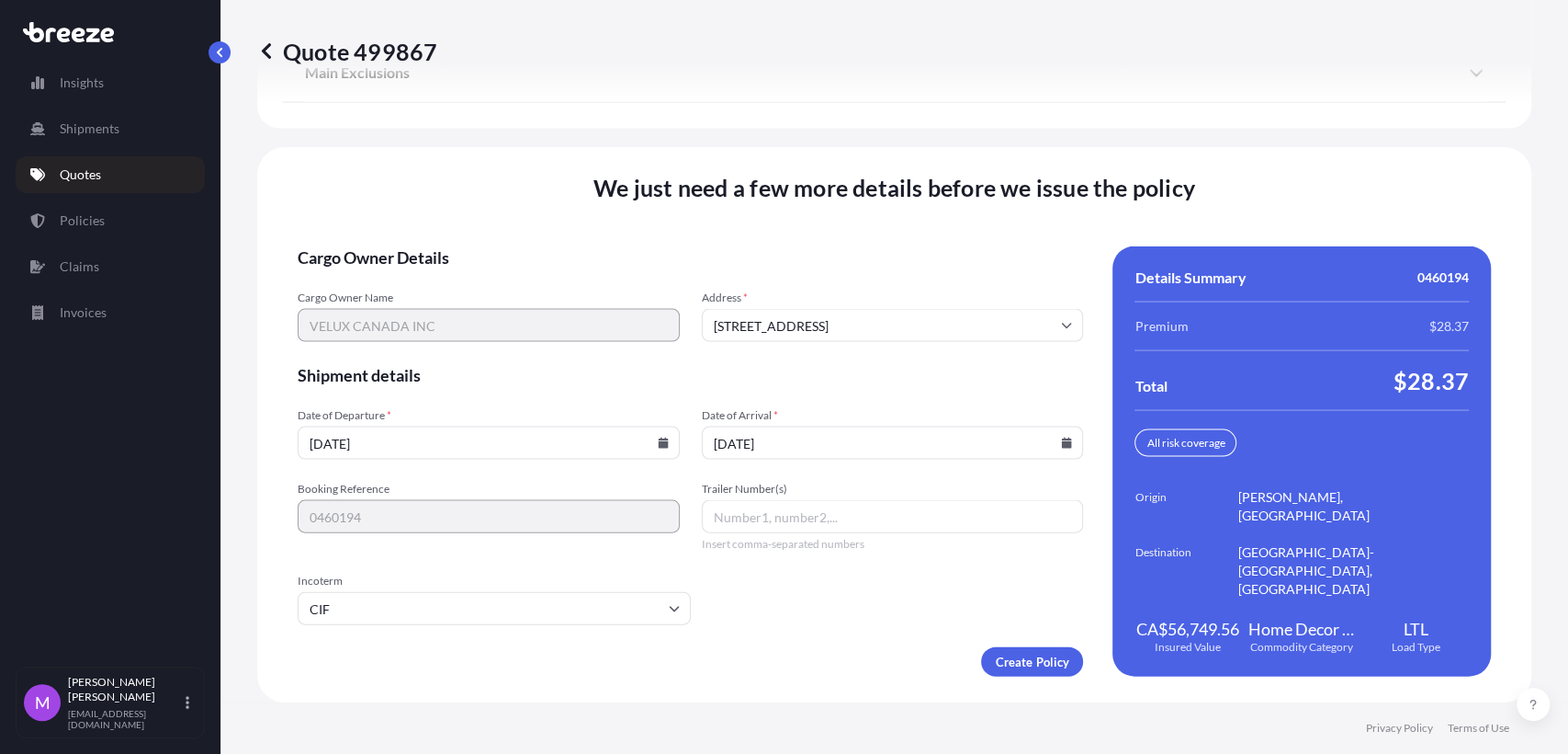
click at [747, 685] on div "We just need a few more details before we issue the policy Cargo Owner Details …" at bounding box center [894, 425] width 1274 height 555
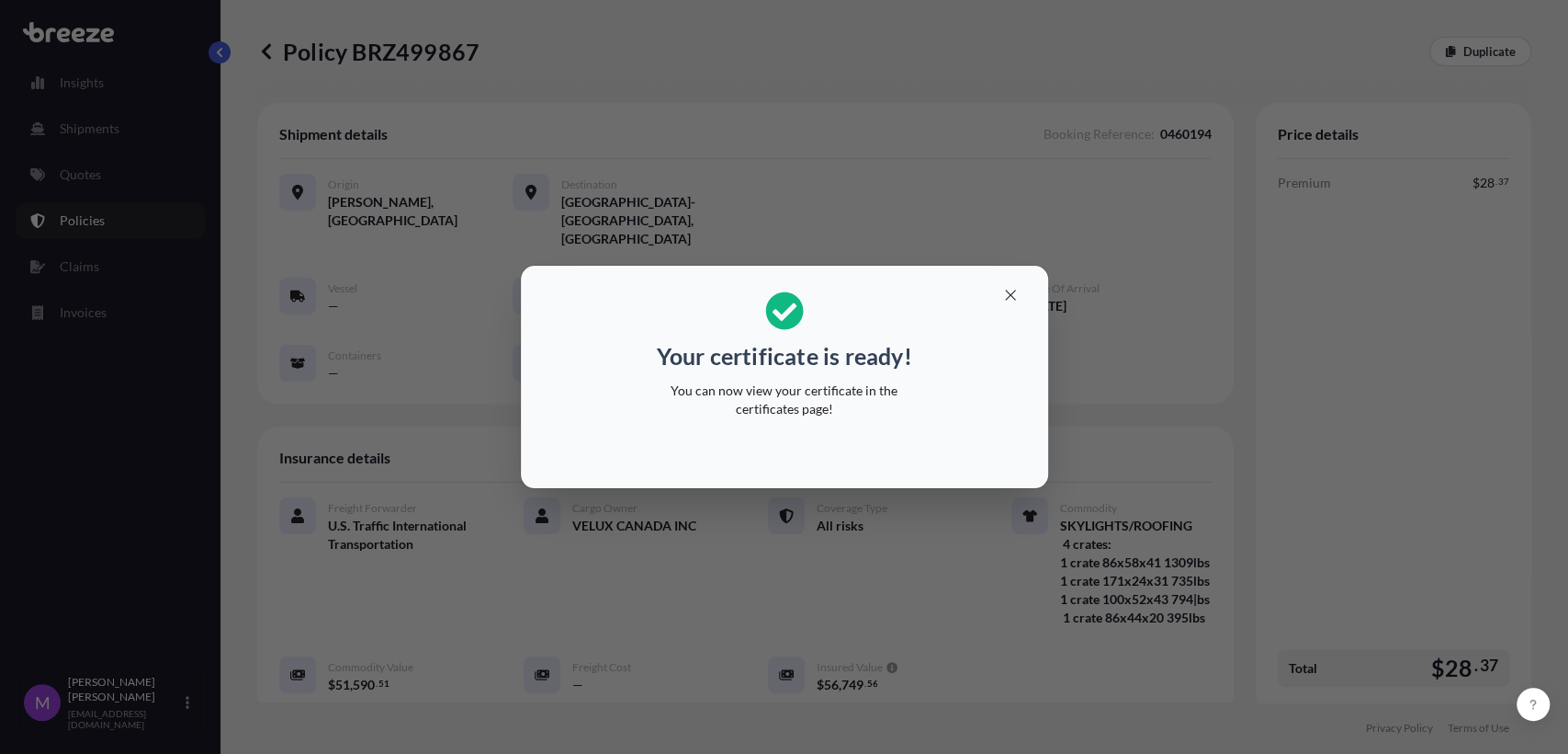
click at [889, 590] on div "Your certificate is ready! You can now view your certificate in the certificate…" at bounding box center [784, 377] width 1568 height 754
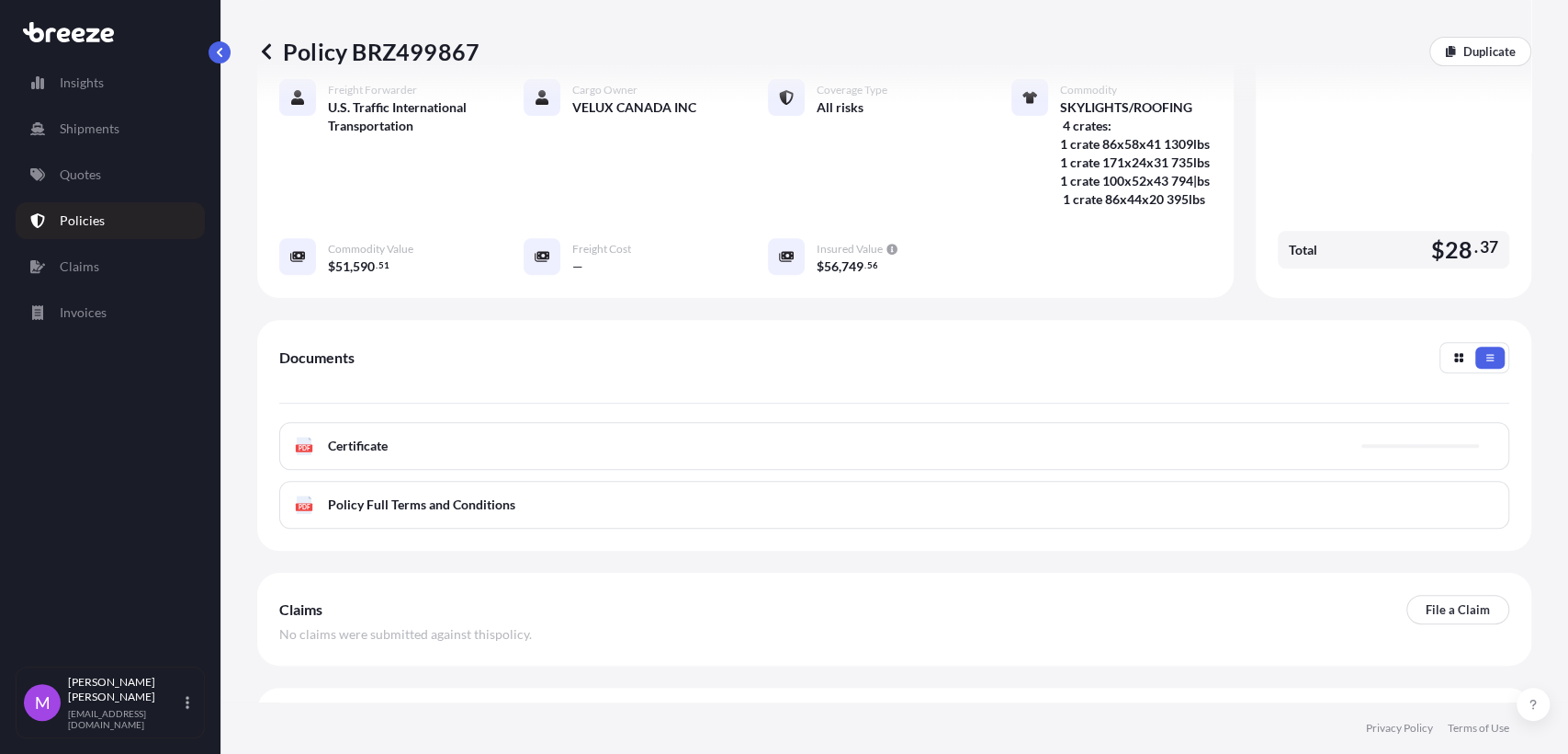
scroll to position [479, 0]
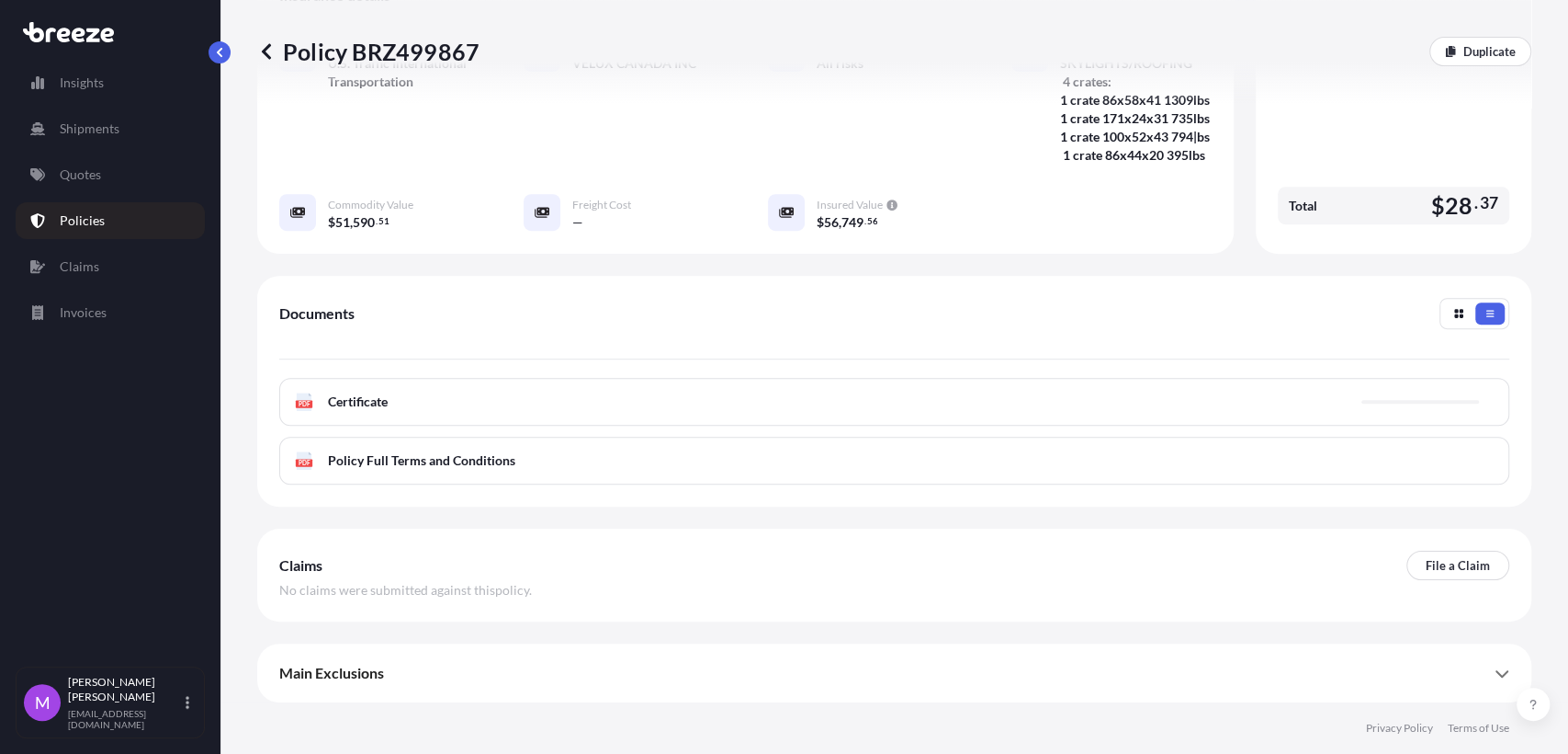
click at [589, 390] on div "PDF Certificate" at bounding box center [894, 402] width 1230 height 48
click at [368, 413] on div "PDF Certificate" at bounding box center [894, 402] width 1230 height 48
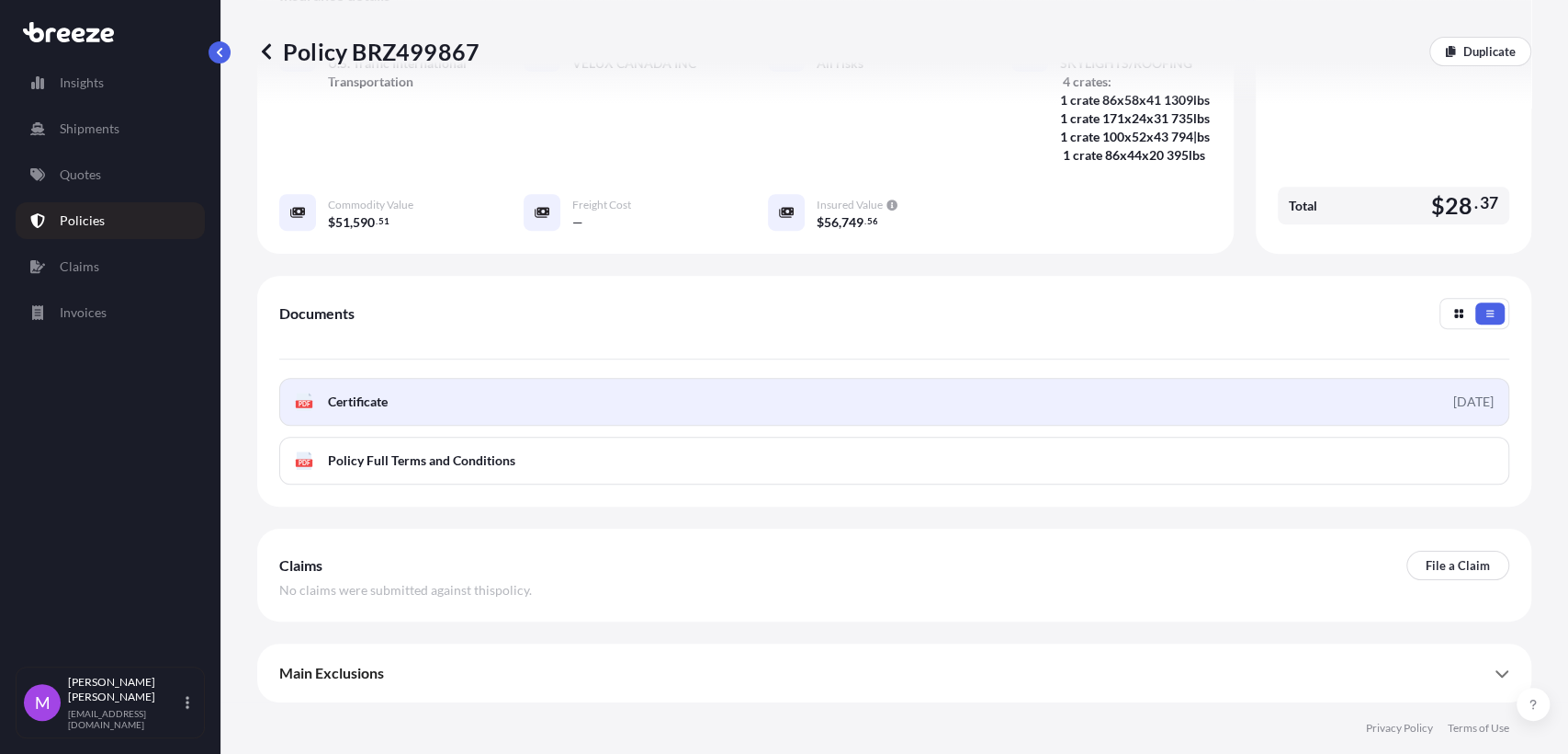
click at [1240, 412] on link "PDF Certificate [DATE]" at bounding box center [894, 402] width 1230 height 48
